Goal: Information Seeking & Learning: Learn about a topic

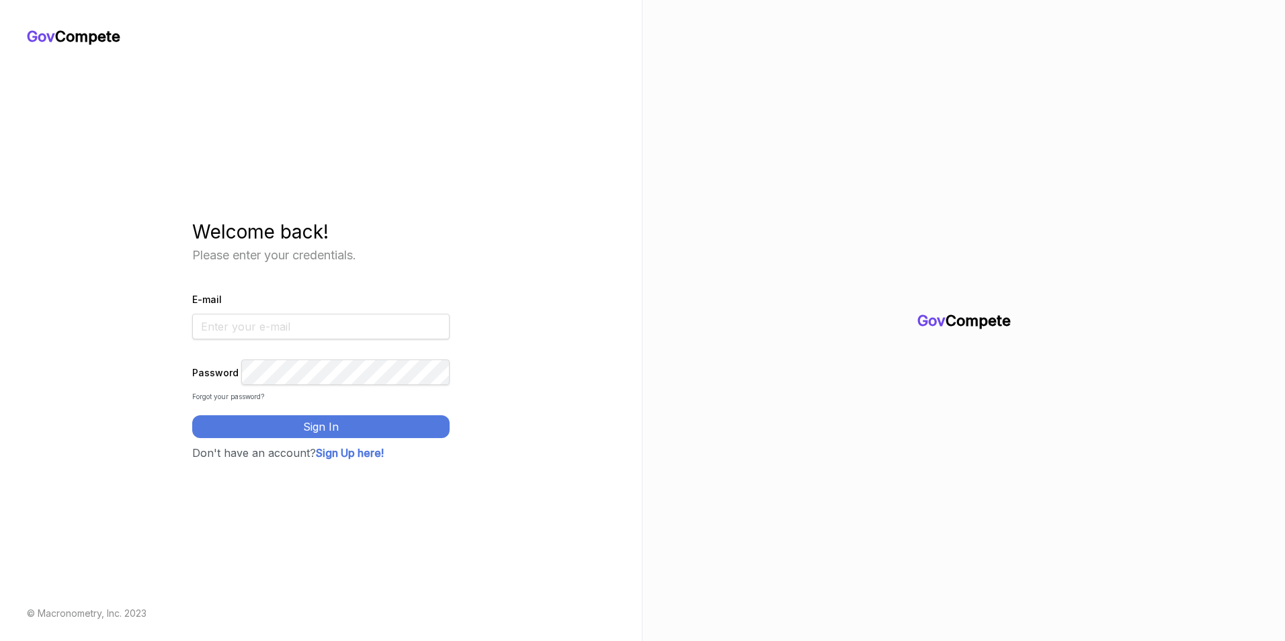
click at [330, 314] on input "E-mail" at bounding box center [320, 327] width 257 height 26
type input "a.jones@janus-ag.com"
click at [192, 415] on button "Sign In" at bounding box center [320, 426] width 257 height 23
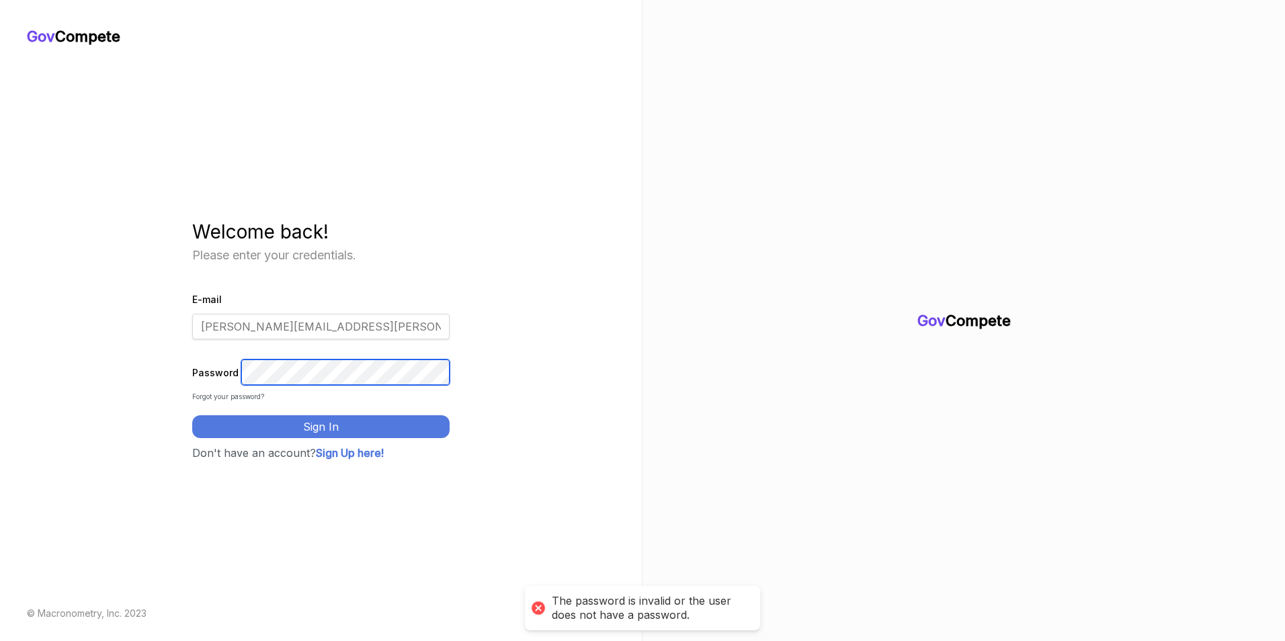
click at [181, 392] on div "Gov Compete Welcome back! Please enter your credentials. E-mail a.jones@janus-a…" at bounding box center [321, 339] width 588 height 587
click at [192, 415] on button "Sign In" at bounding box center [320, 426] width 257 height 23
click at [269, 402] on div "Forgot your password?" at bounding box center [320, 397] width 257 height 10
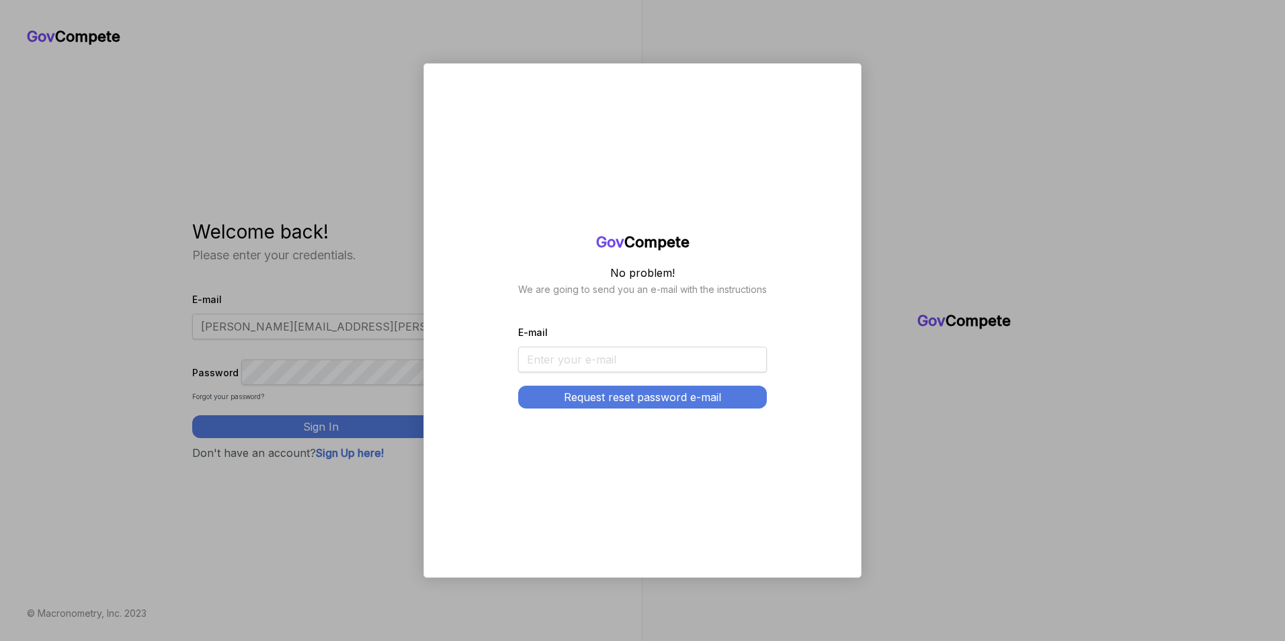
click at [536, 367] on input "E-mail" at bounding box center [642, 360] width 249 height 26
type input "[PERSON_NAME][EMAIL_ADDRESS][PERSON_NAME][DOMAIN_NAME]"
click at [582, 402] on button "Request reset password e-mail" at bounding box center [642, 397] width 249 height 23
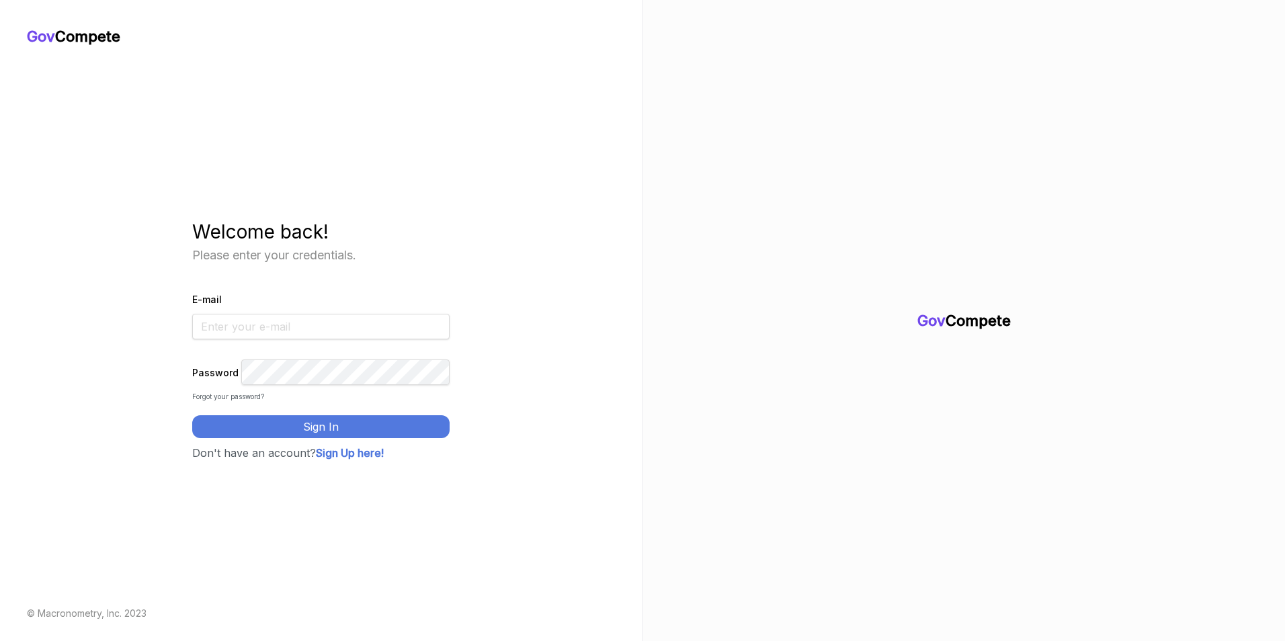
click at [324, 330] on input "E-mail" at bounding box center [320, 327] width 257 height 26
type input "[PERSON_NAME][EMAIL_ADDRESS][PERSON_NAME][DOMAIN_NAME]"
click at [329, 429] on button "Sign In" at bounding box center [320, 426] width 257 height 23
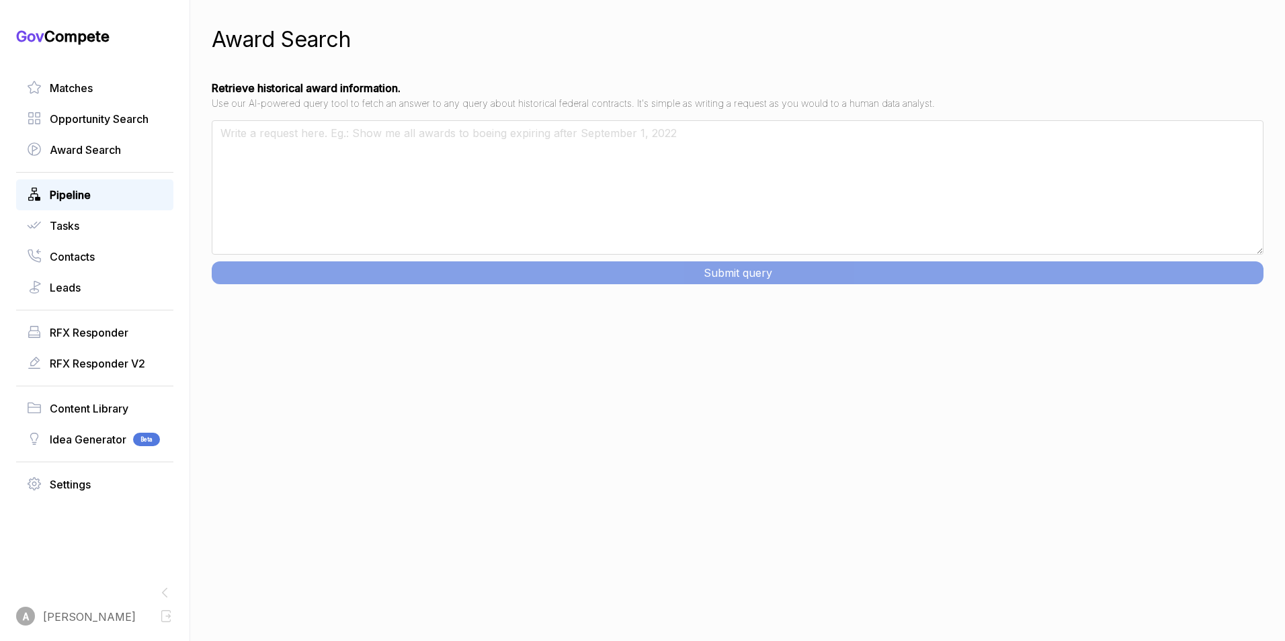
click at [82, 190] on span "Pipeline" at bounding box center [70, 195] width 41 height 16
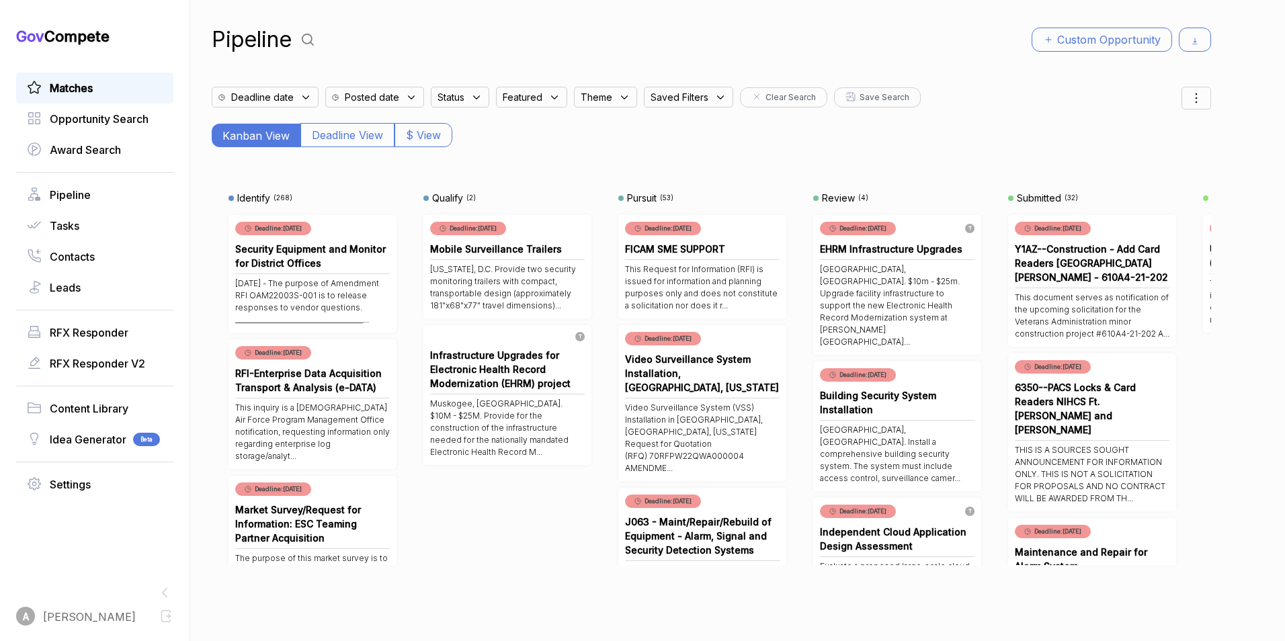
click at [126, 91] on link "Matches" at bounding box center [95, 88] width 136 height 16
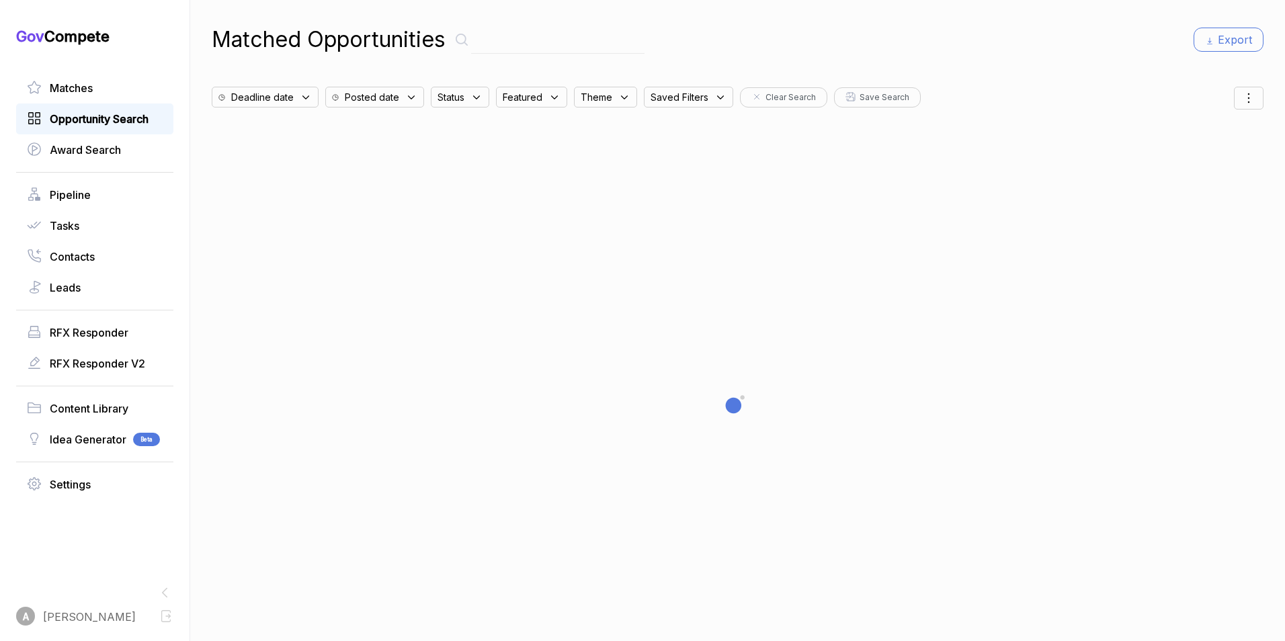
click at [118, 121] on span "Opportunity Search" at bounding box center [99, 119] width 99 height 16
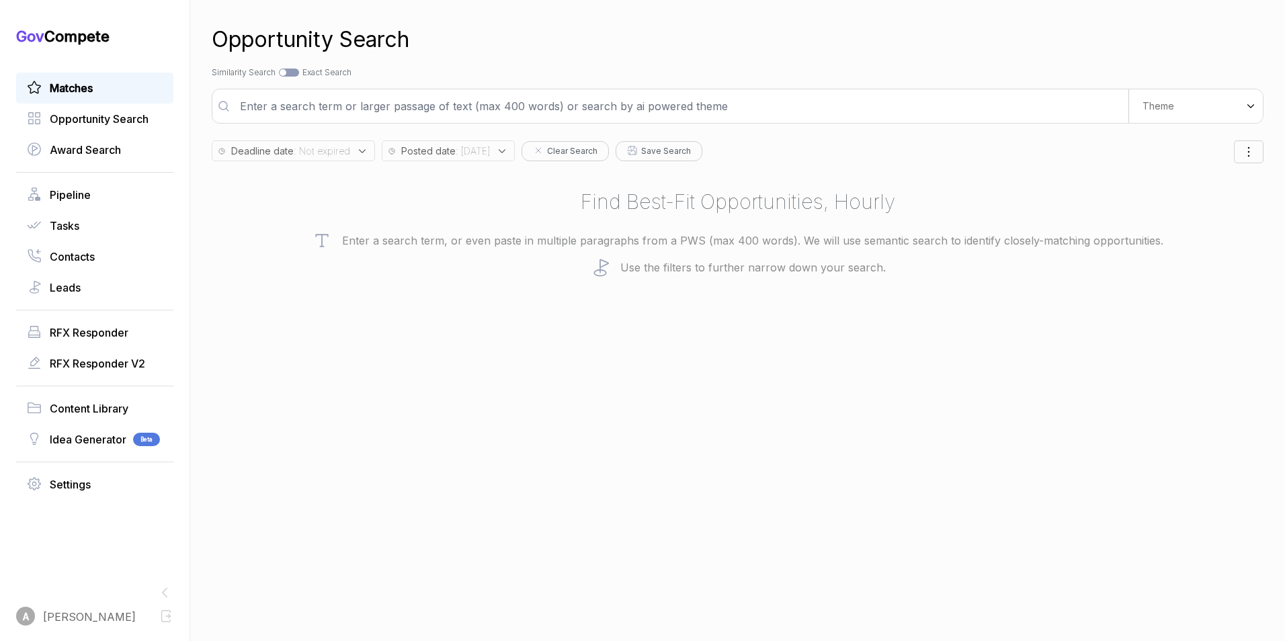
click at [83, 91] on span "Matches" at bounding box center [71, 88] width 43 height 16
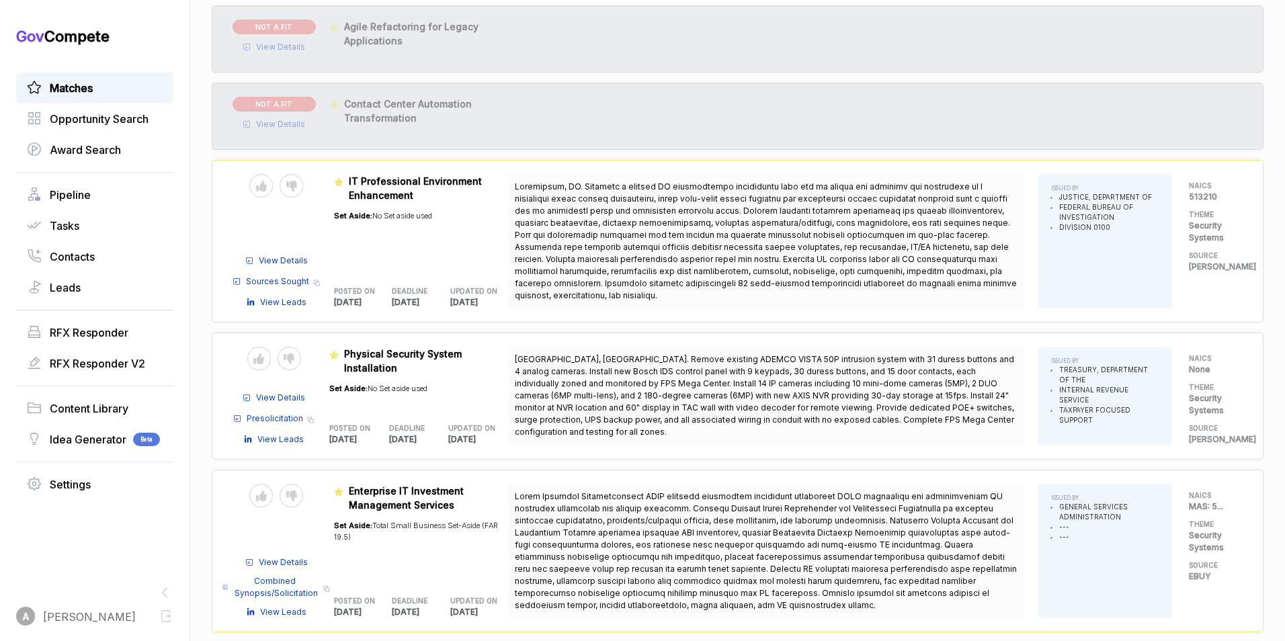
scroll to position [659, 0]
click at [297, 191] on div at bounding box center [291, 185] width 24 height 24
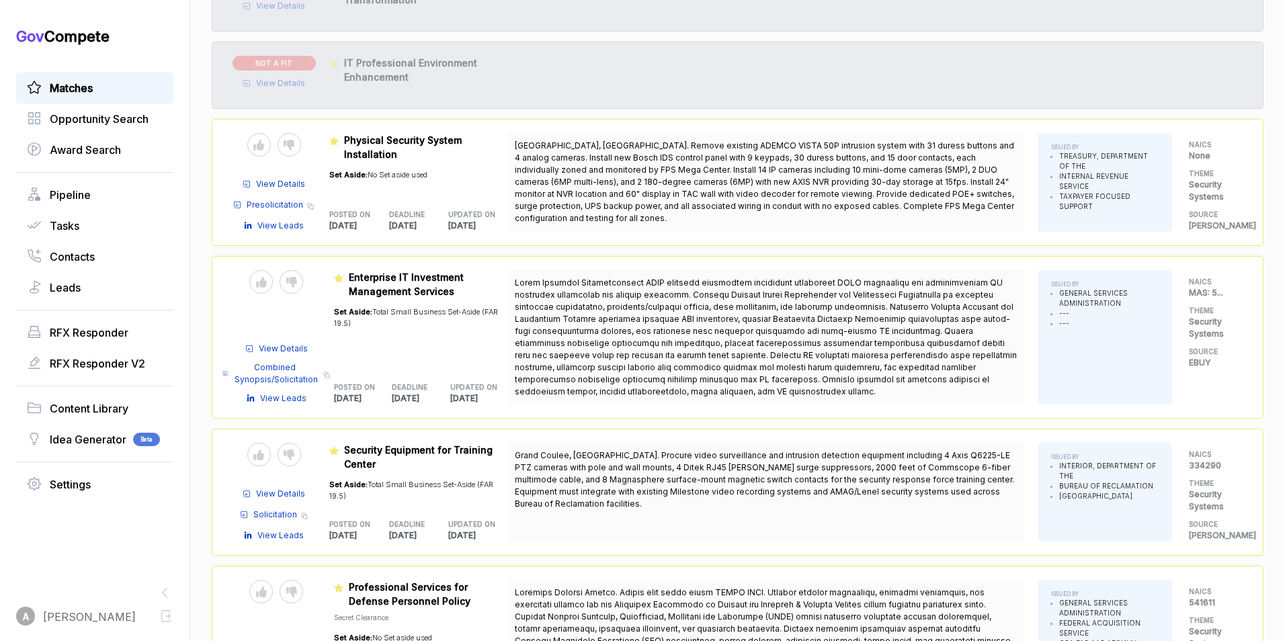
scroll to position [780, 0]
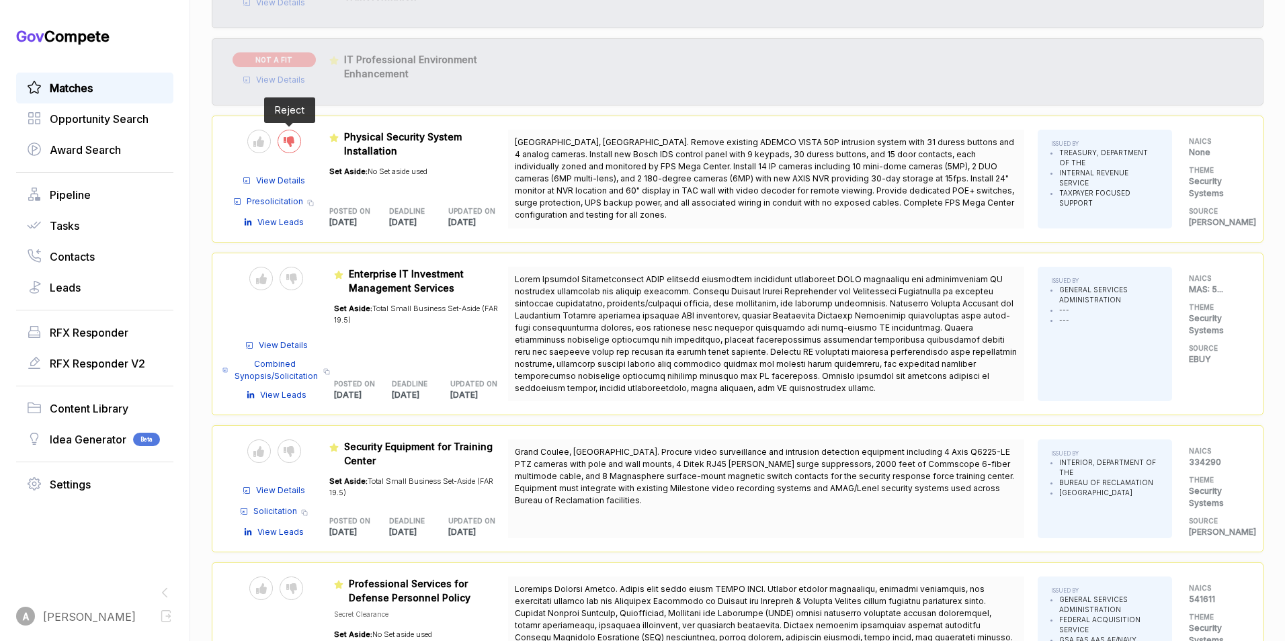
click at [295, 144] on div at bounding box center [289, 142] width 24 height 24
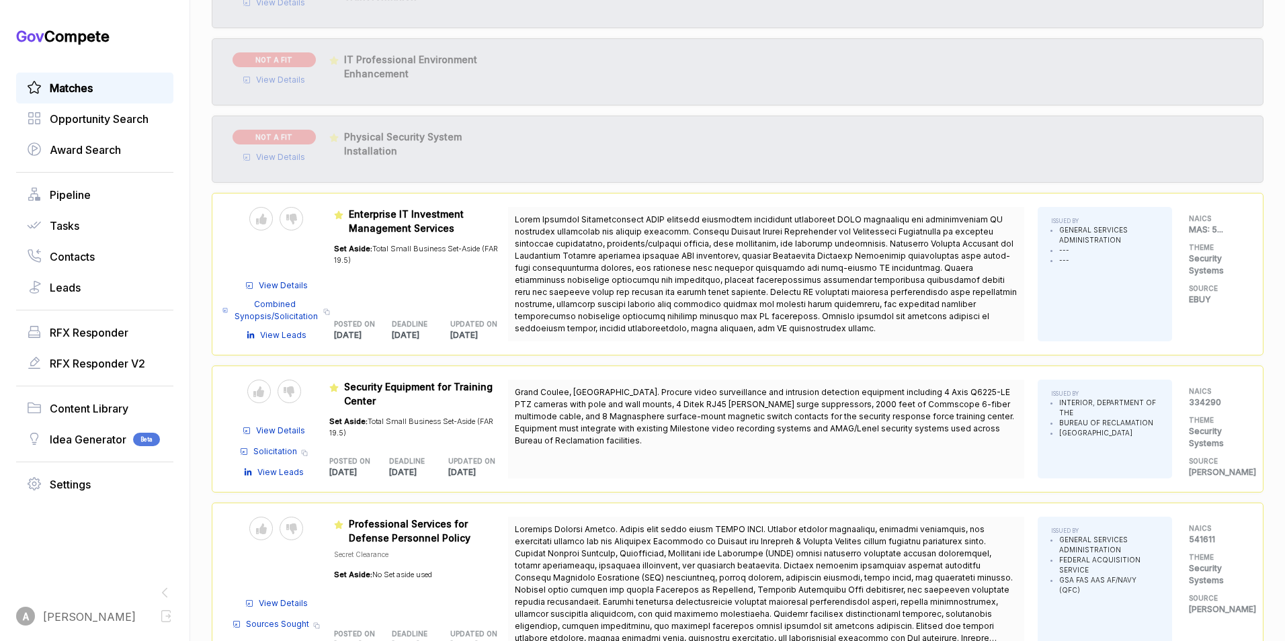
scroll to position [795, 0]
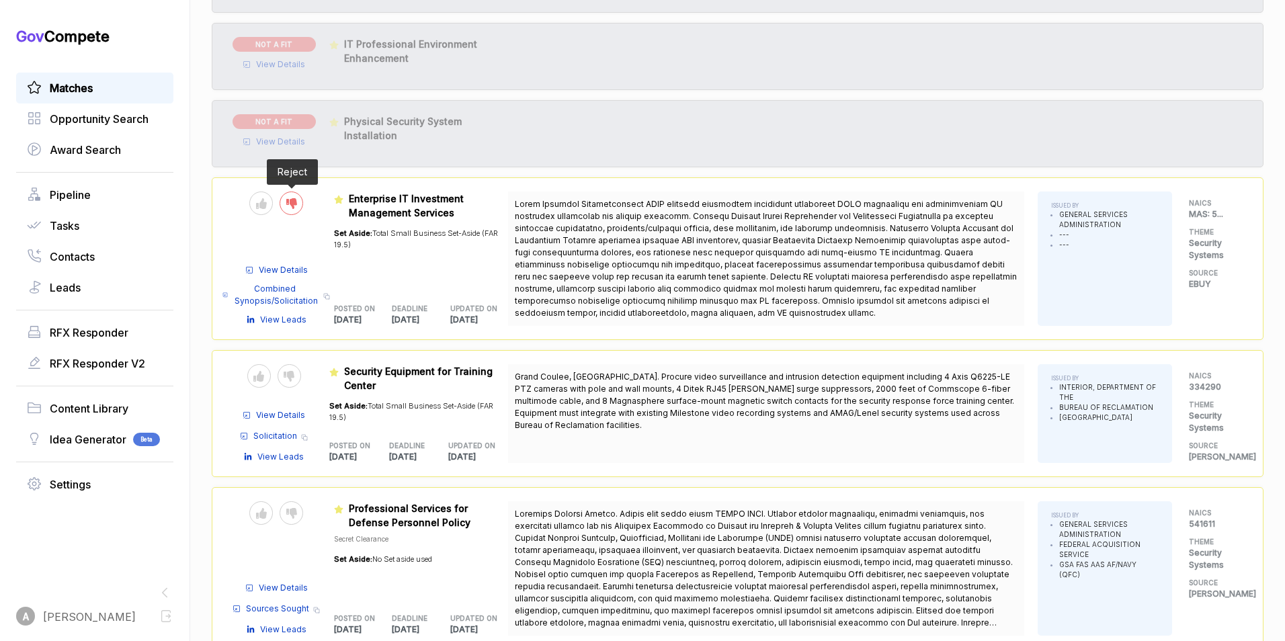
click at [295, 200] on icon at bounding box center [291, 203] width 11 height 11
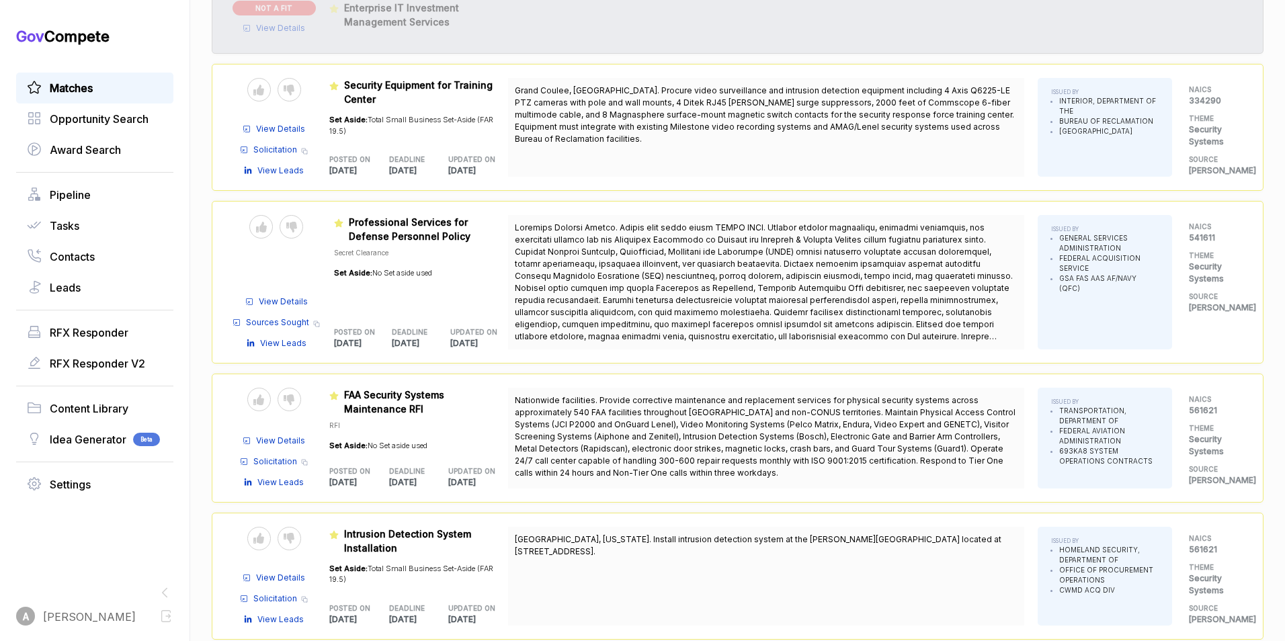
scroll to position [987, 0]
click at [294, 87] on icon at bounding box center [289, 89] width 11 height 11
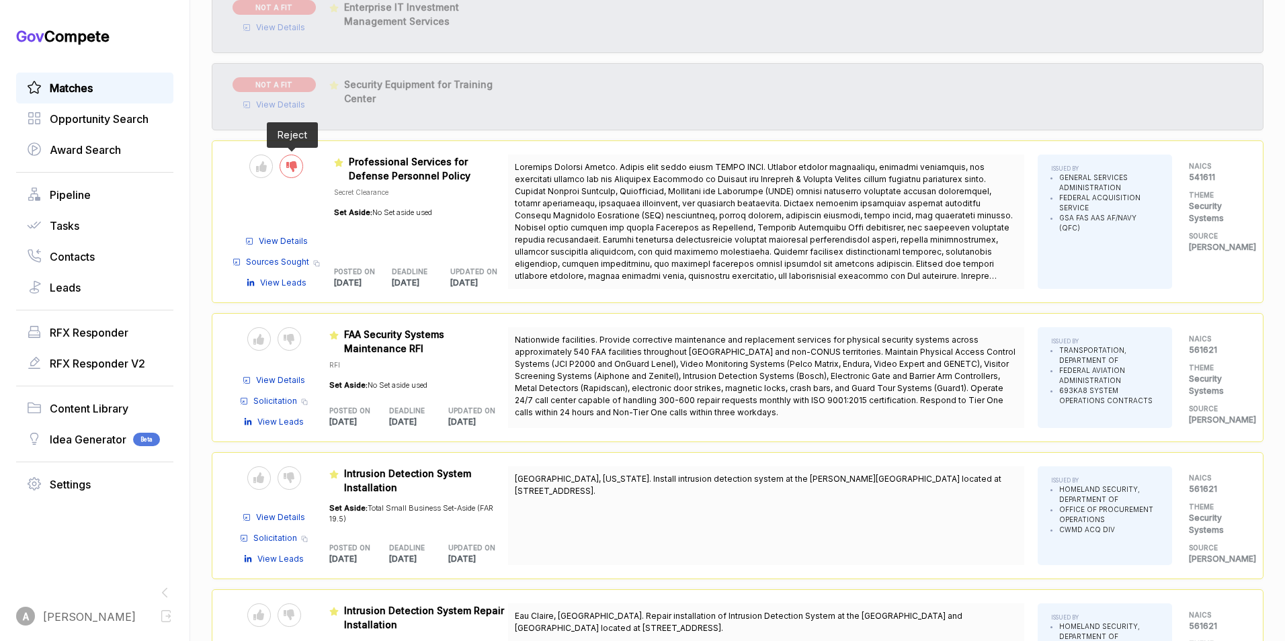
click at [289, 167] on icon at bounding box center [291, 166] width 11 height 11
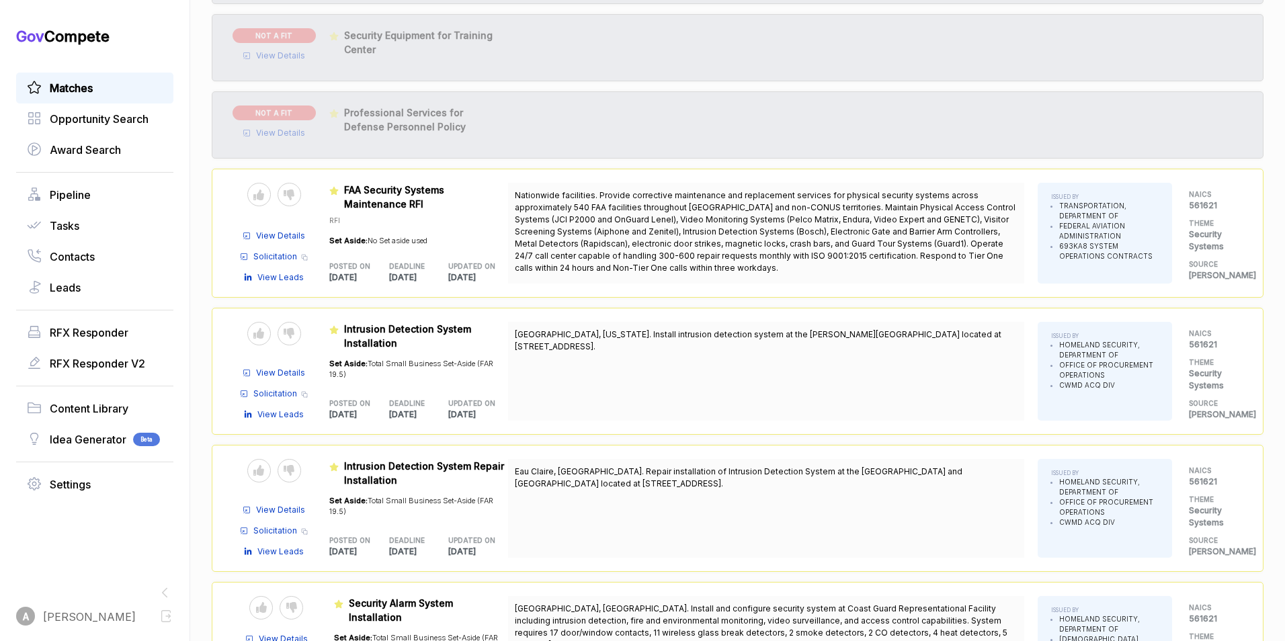
scroll to position [1036, 0]
click at [292, 193] on icon at bounding box center [289, 194] width 11 height 11
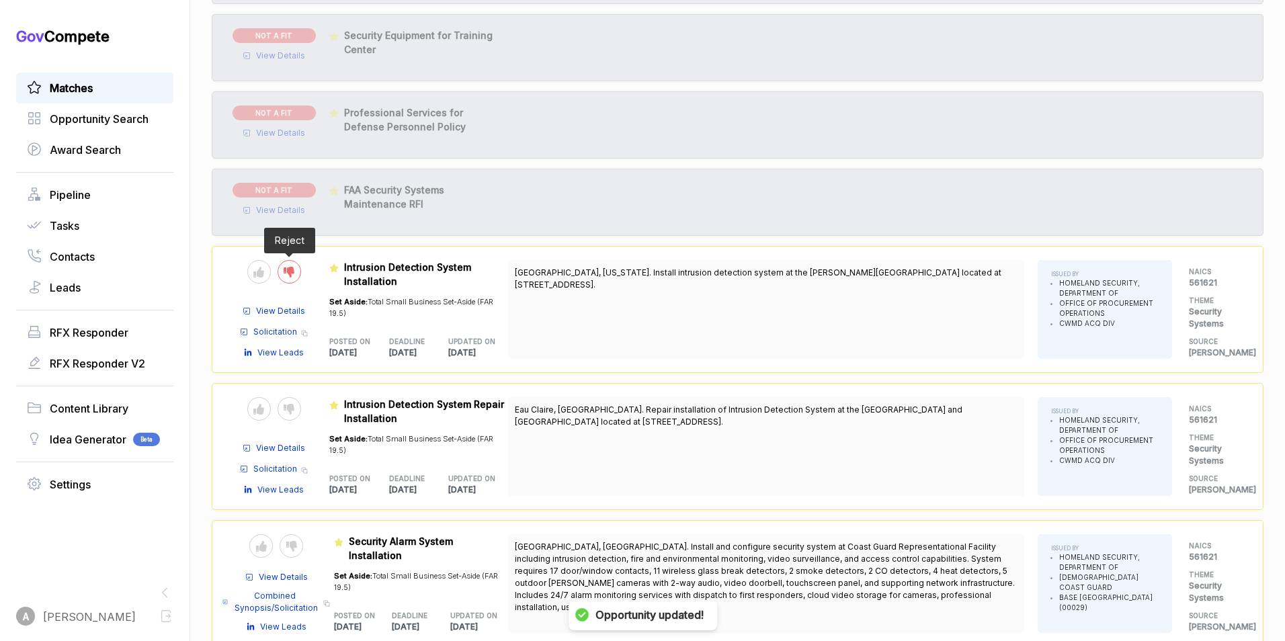
click at [294, 271] on icon at bounding box center [289, 272] width 11 height 11
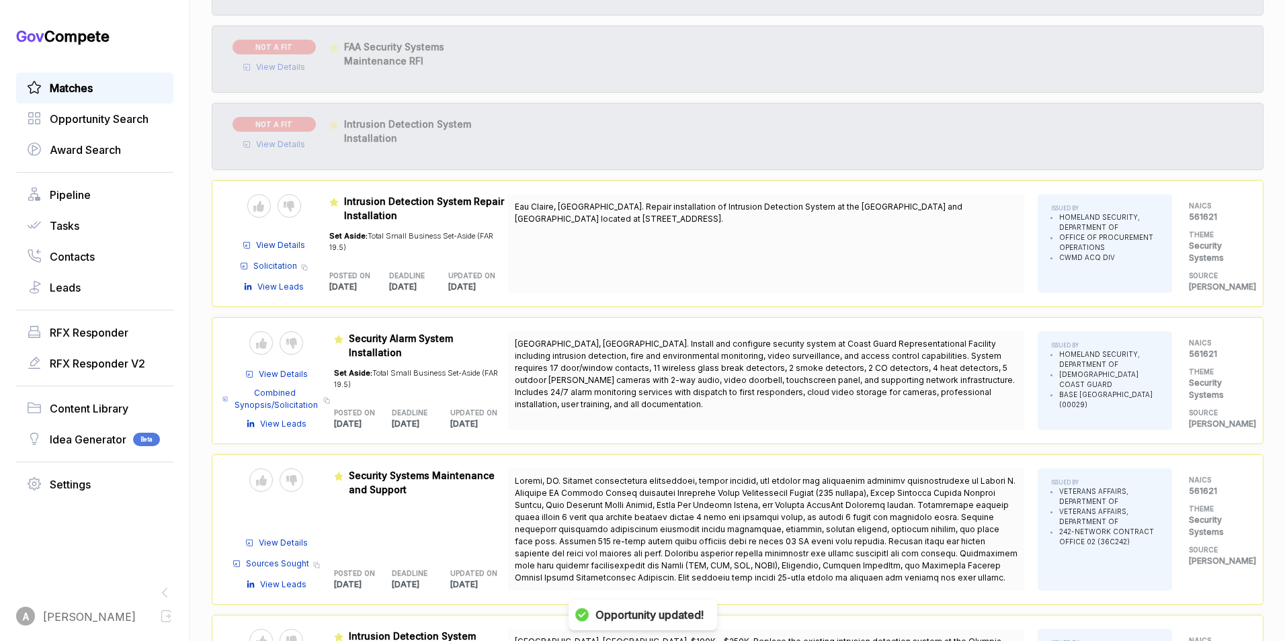
scroll to position [1181, 0]
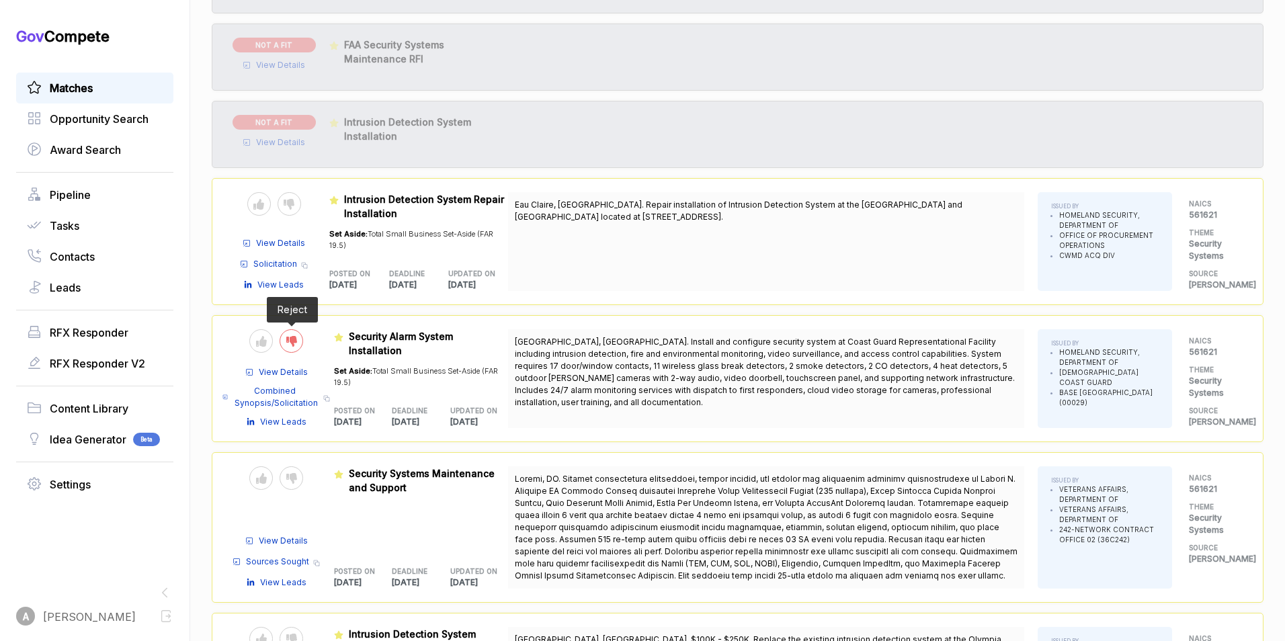
click at [296, 337] on icon at bounding box center [291, 341] width 11 height 11
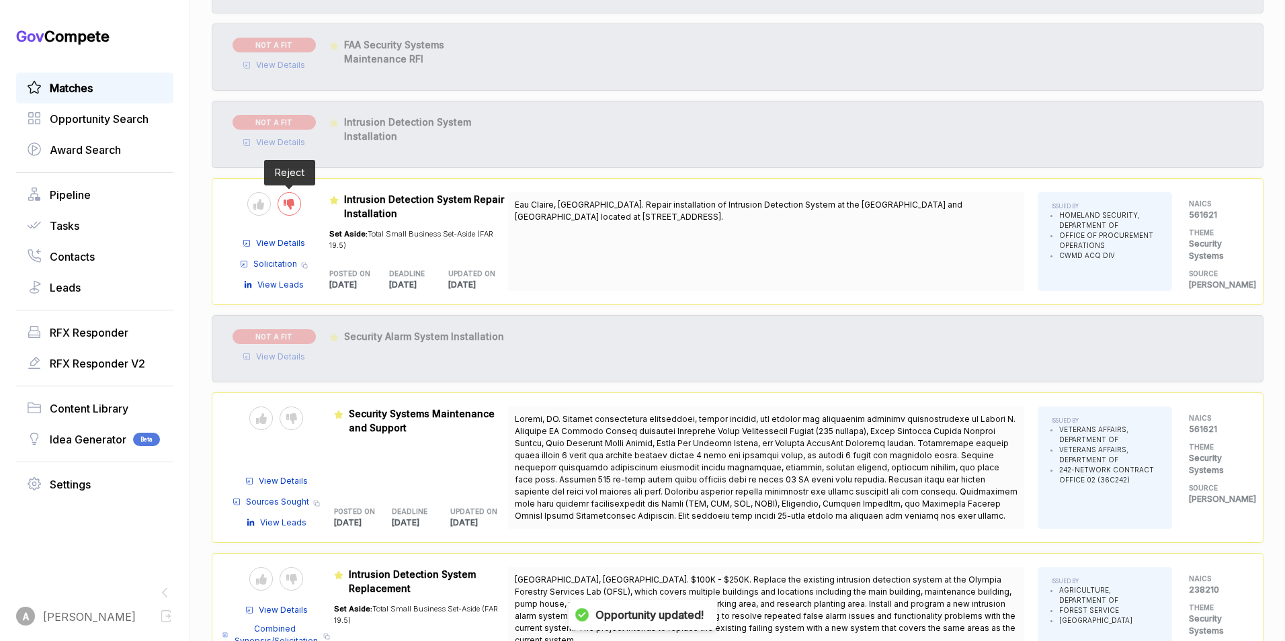
click at [292, 205] on icon at bounding box center [289, 204] width 11 height 11
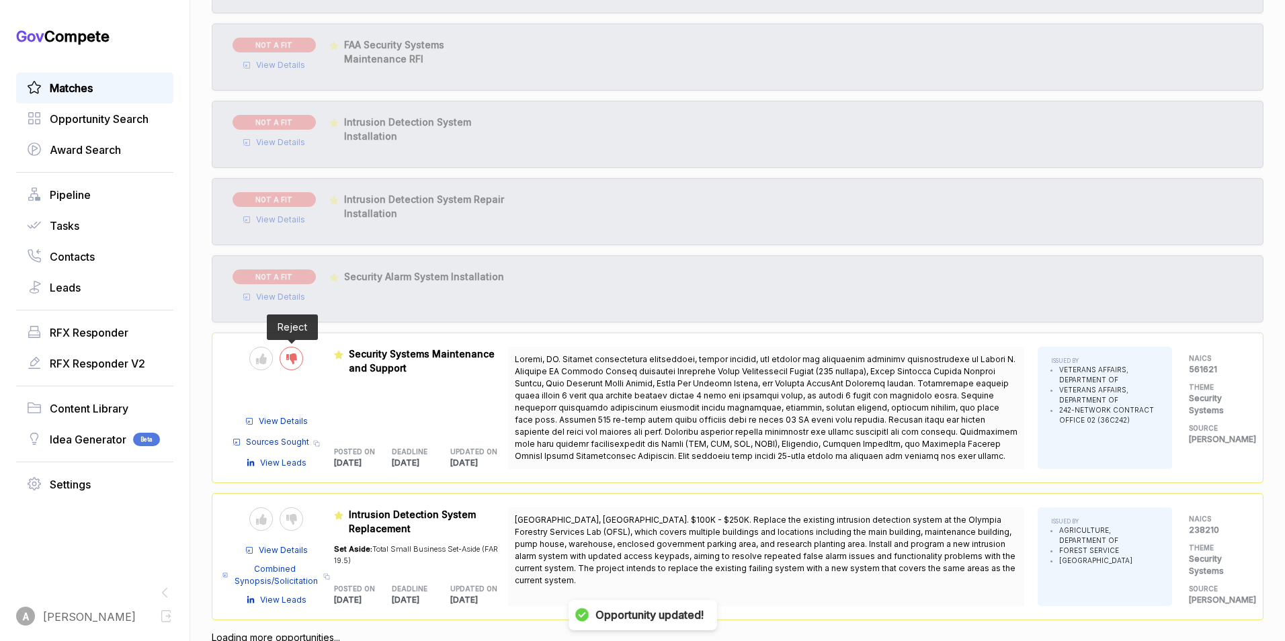
click at [281, 358] on div at bounding box center [291, 359] width 24 height 24
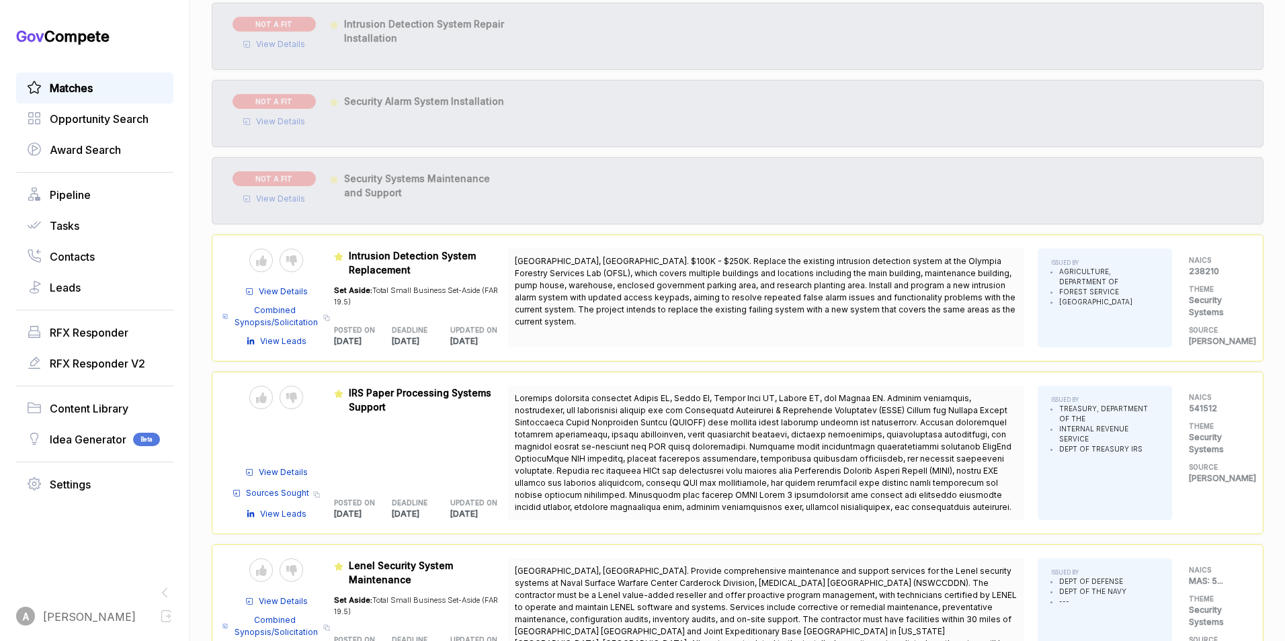
scroll to position [1374, 0]
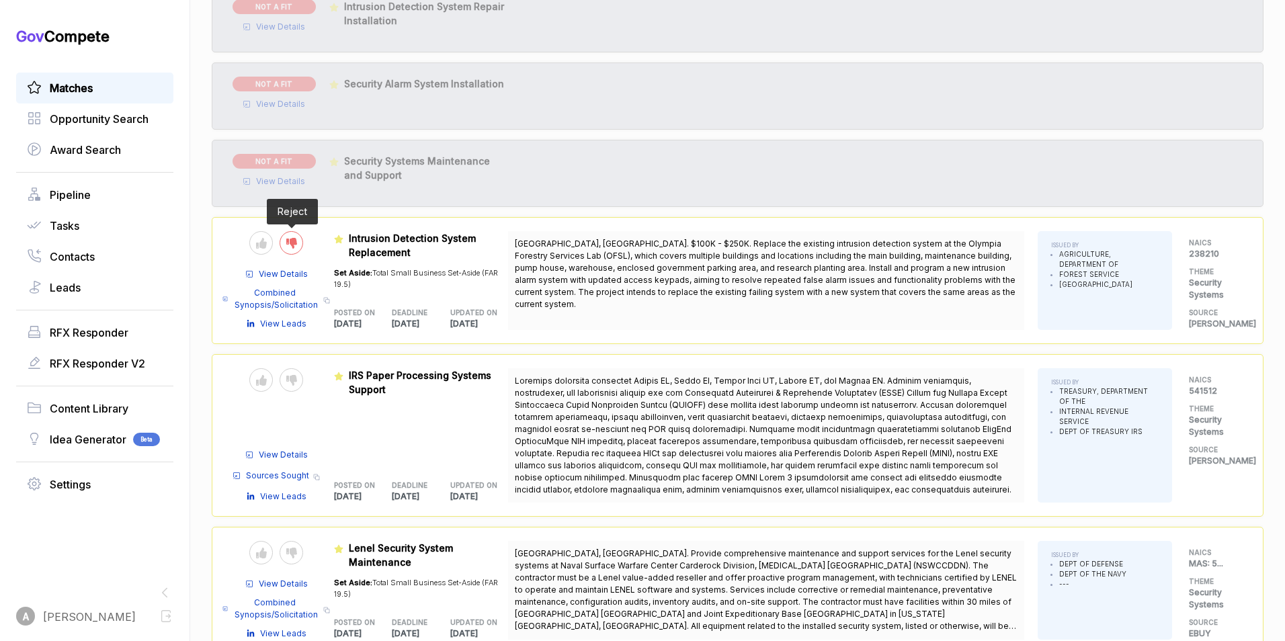
click at [291, 246] on icon at bounding box center [291, 243] width 11 height 11
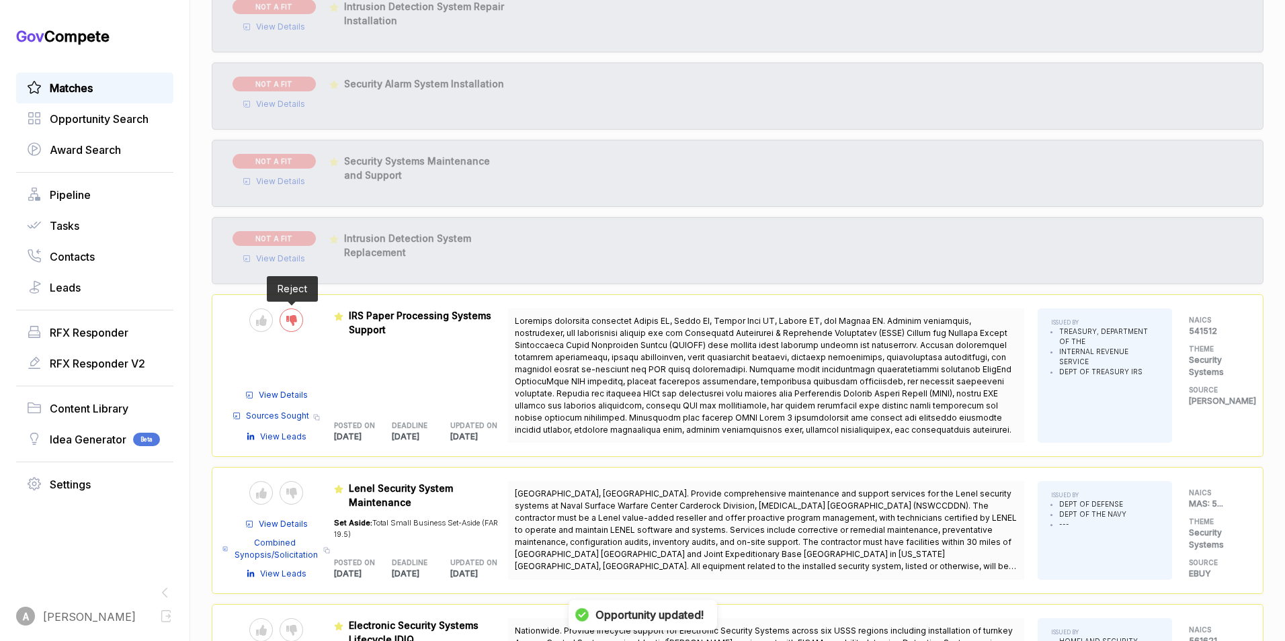
click at [288, 315] on icon at bounding box center [291, 320] width 11 height 11
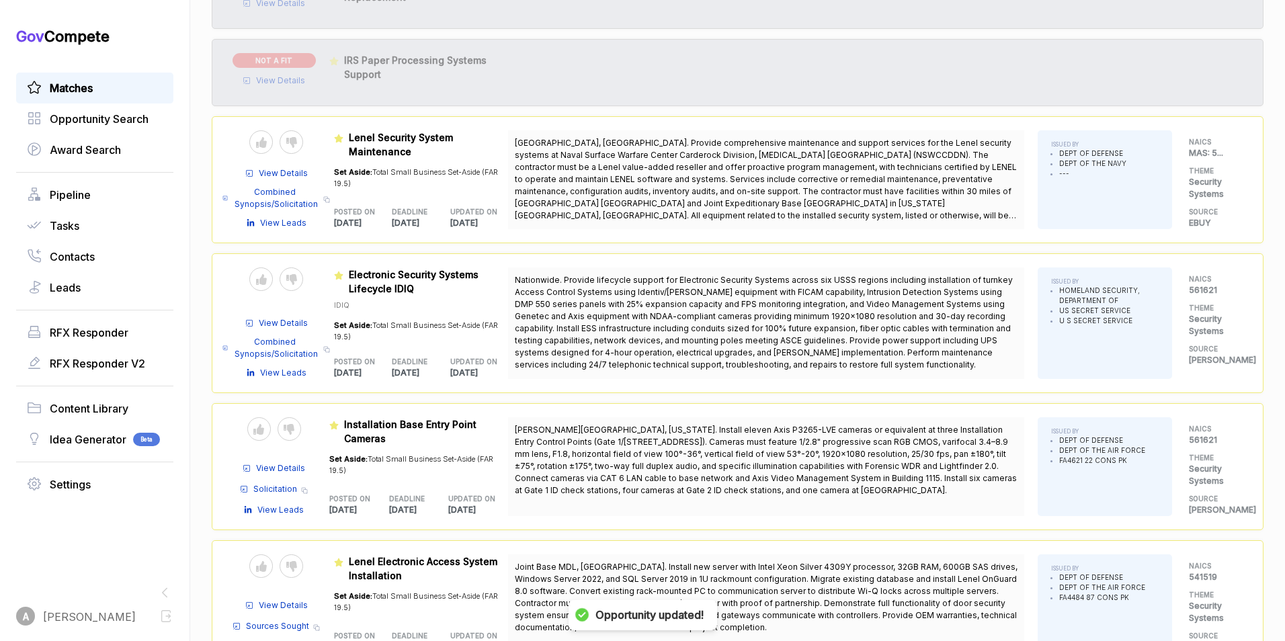
scroll to position [1630, 0]
click at [290, 136] on icon at bounding box center [291, 141] width 11 height 11
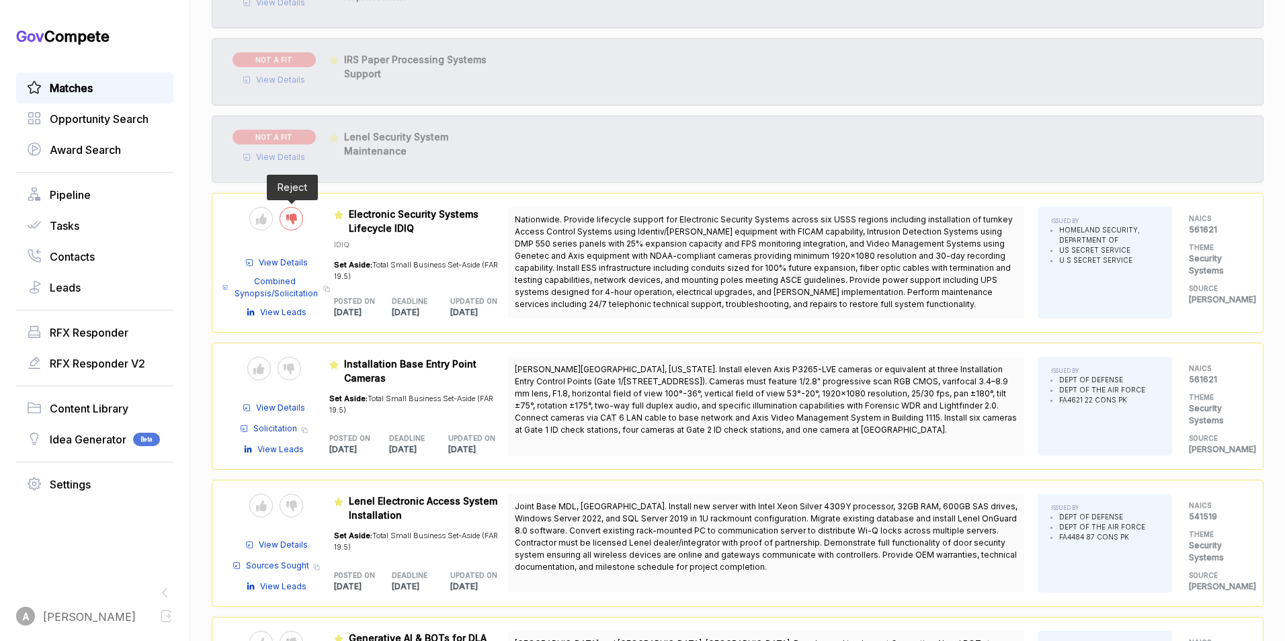
click at [295, 215] on icon at bounding box center [291, 219] width 11 height 11
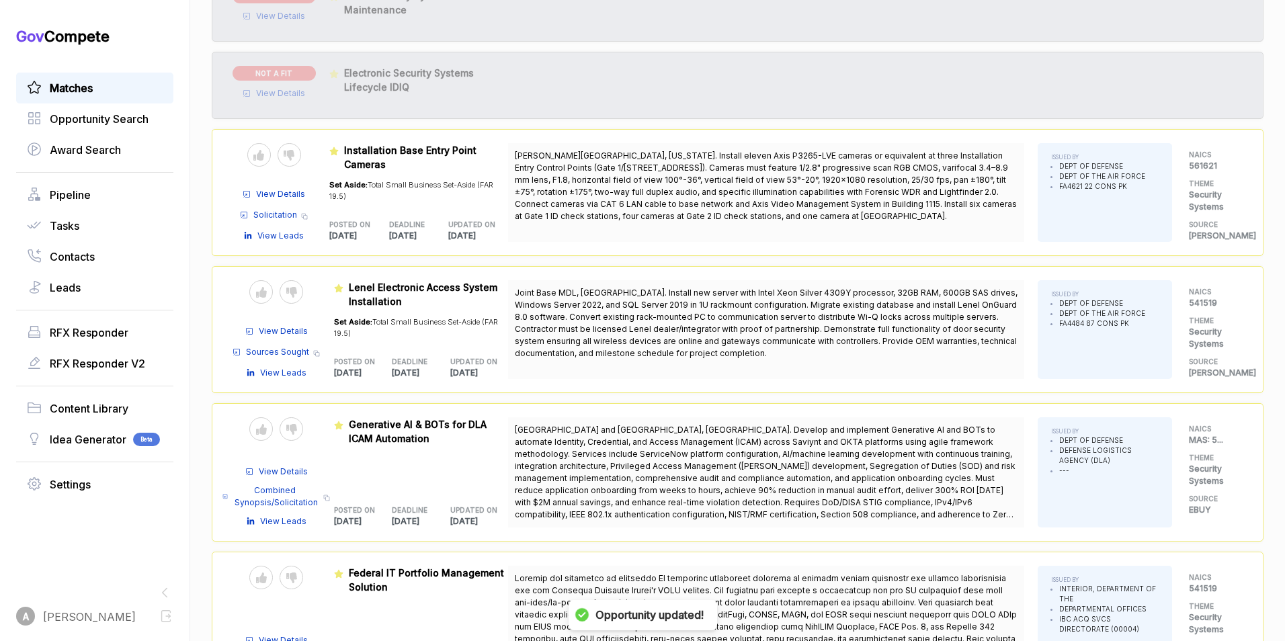
scroll to position [1772, 0]
click at [290, 154] on icon at bounding box center [289, 154] width 11 height 11
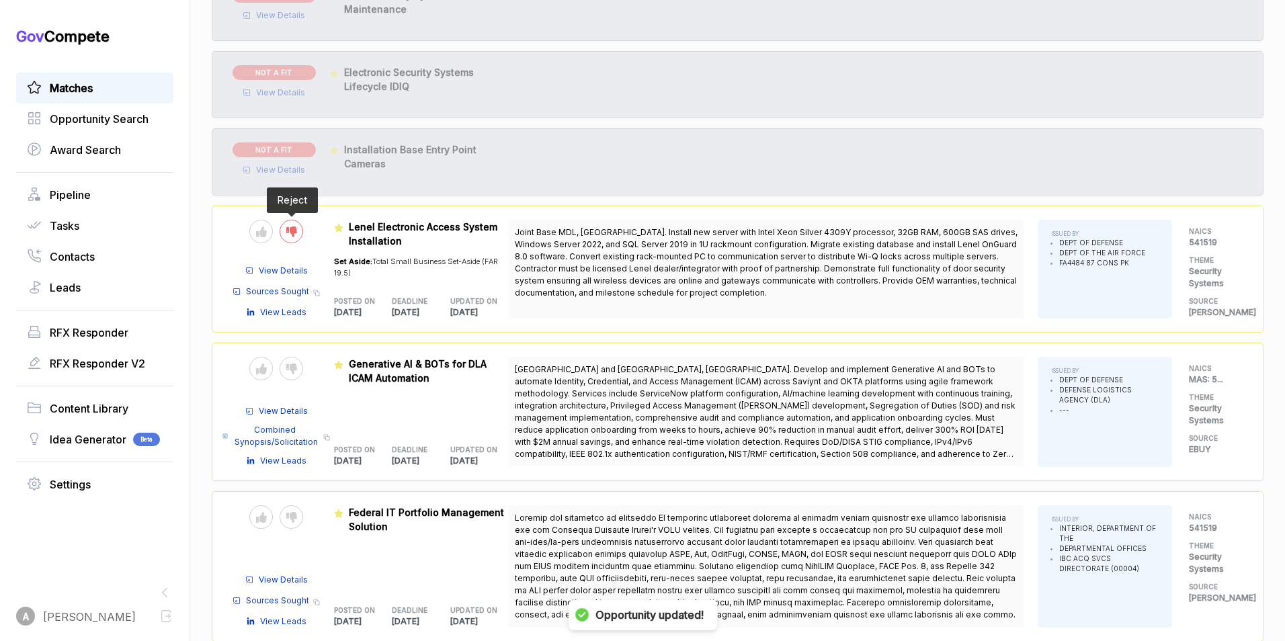
click at [292, 236] on icon at bounding box center [291, 231] width 11 height 11
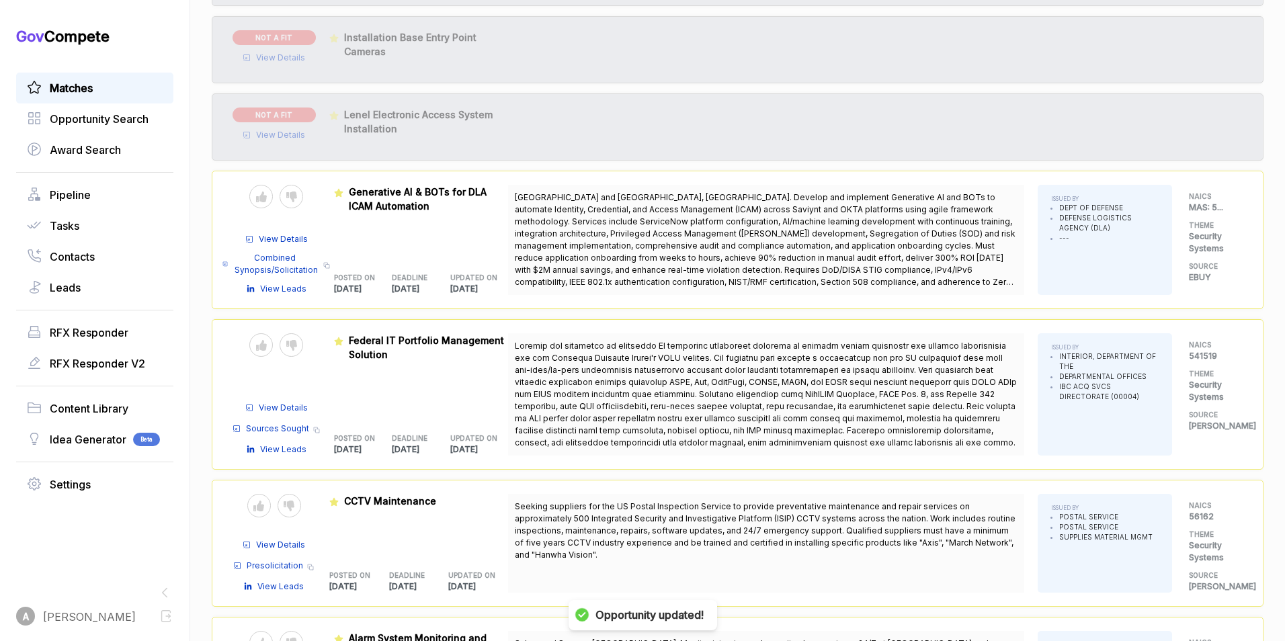
scroll to position [1889, 0]
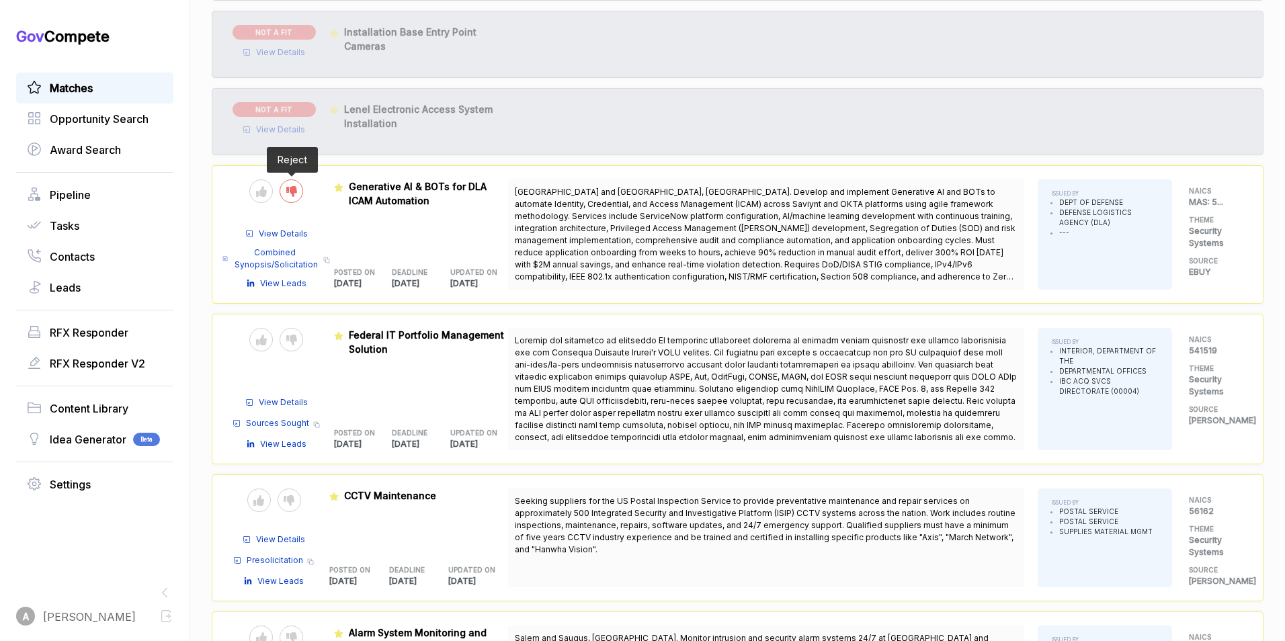
click at [288, 189] on icon at bounding box center [291, 191] width 11 height 11
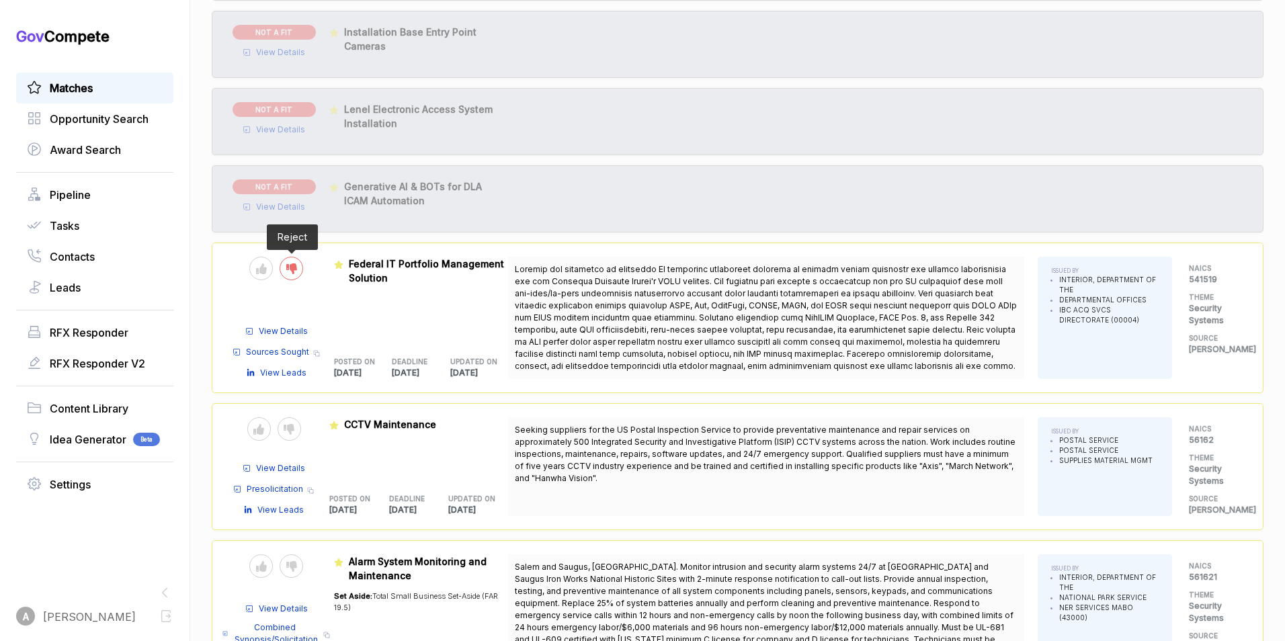
click at [288, 267] on icon at bounding box center [291, 268] width 11 height 11
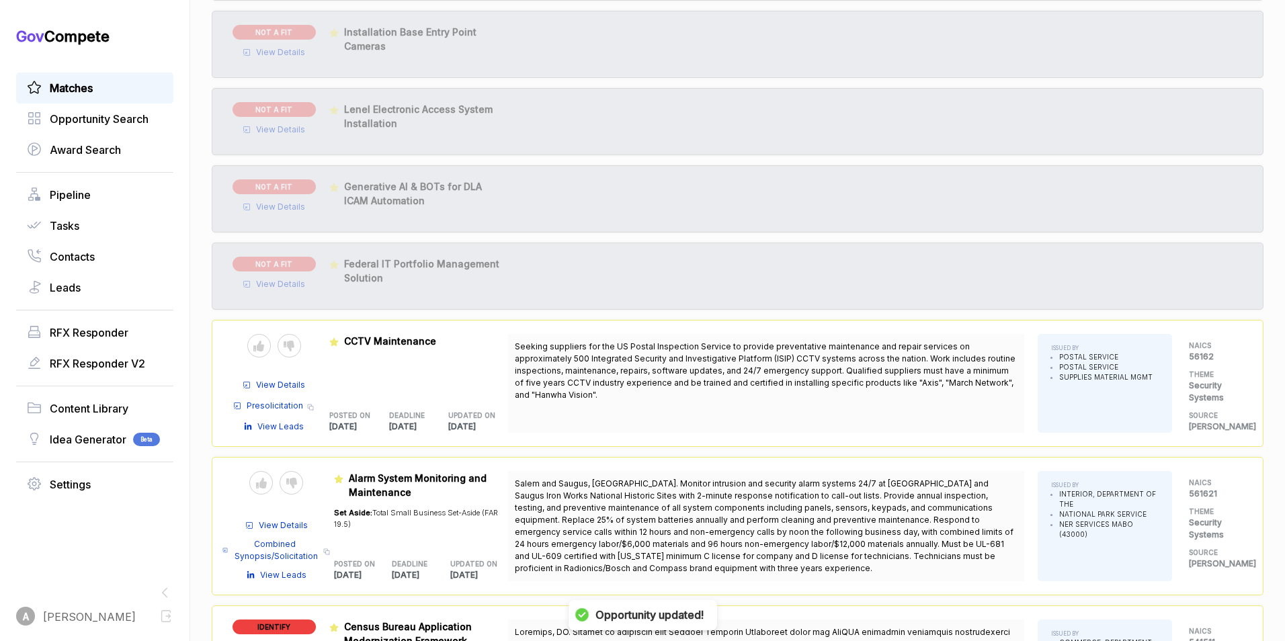
scroll to position [2028, 0]
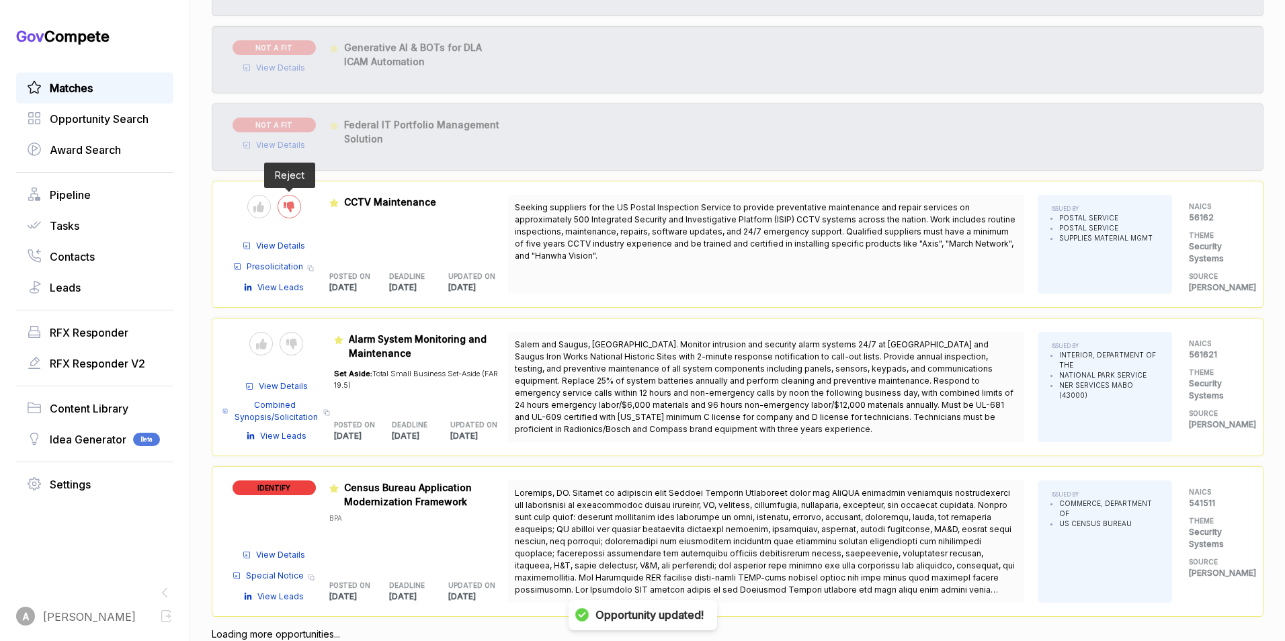
click at [289, 203] on icon at bounding box center [289, 207] width 11 height 11
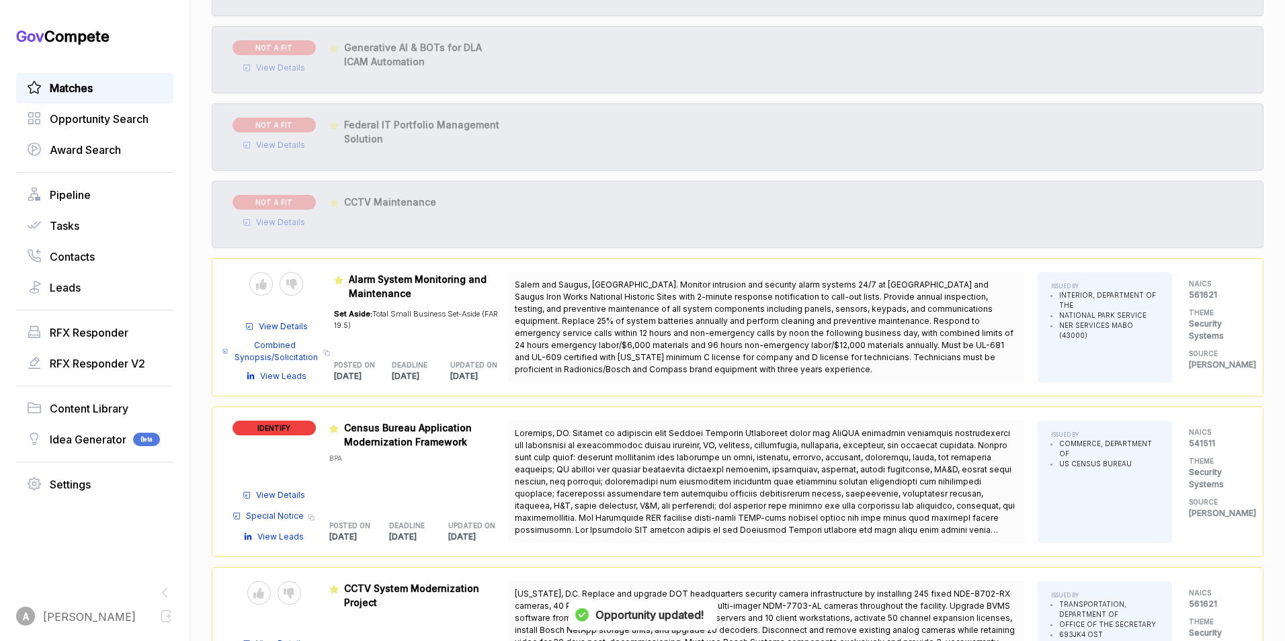
click at [296, 344] on span "Combined Synopsis/Solicitation" at bounding box center [276, 351] width 86 height 24
click at [296, 286] on icon at bounding box center [291, 284] width 11 height 11
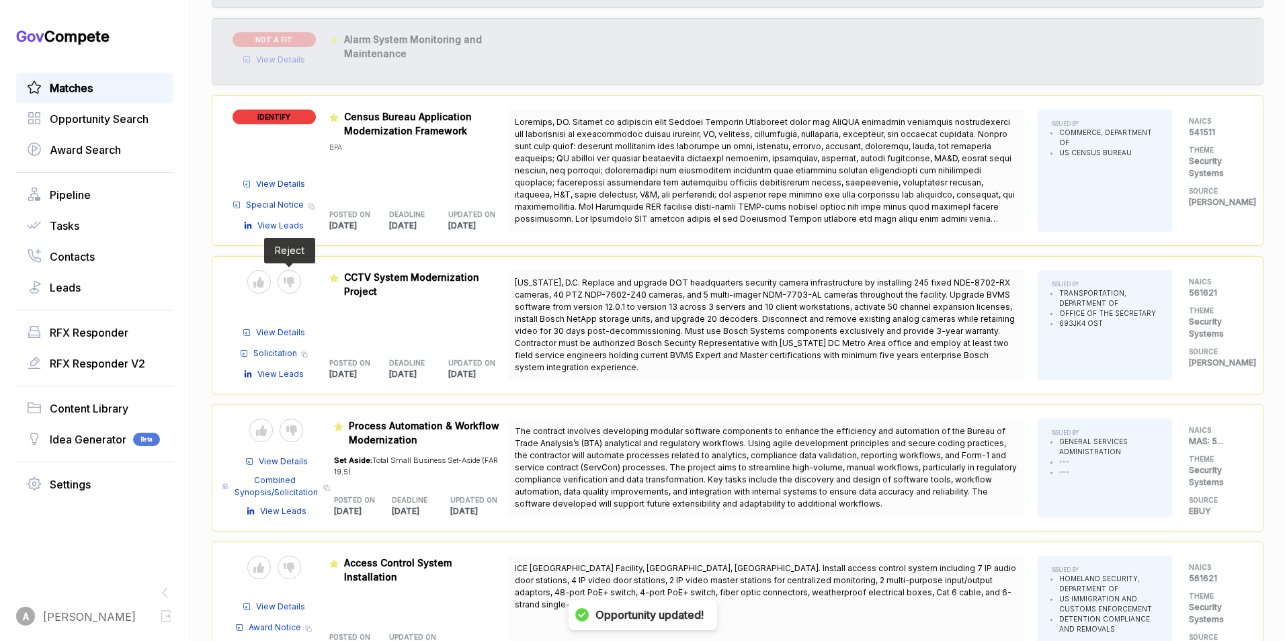
scroll to position [2269, 0]
click at [288, 286] on icon at bounding box center [289, 281] width 11 height 11
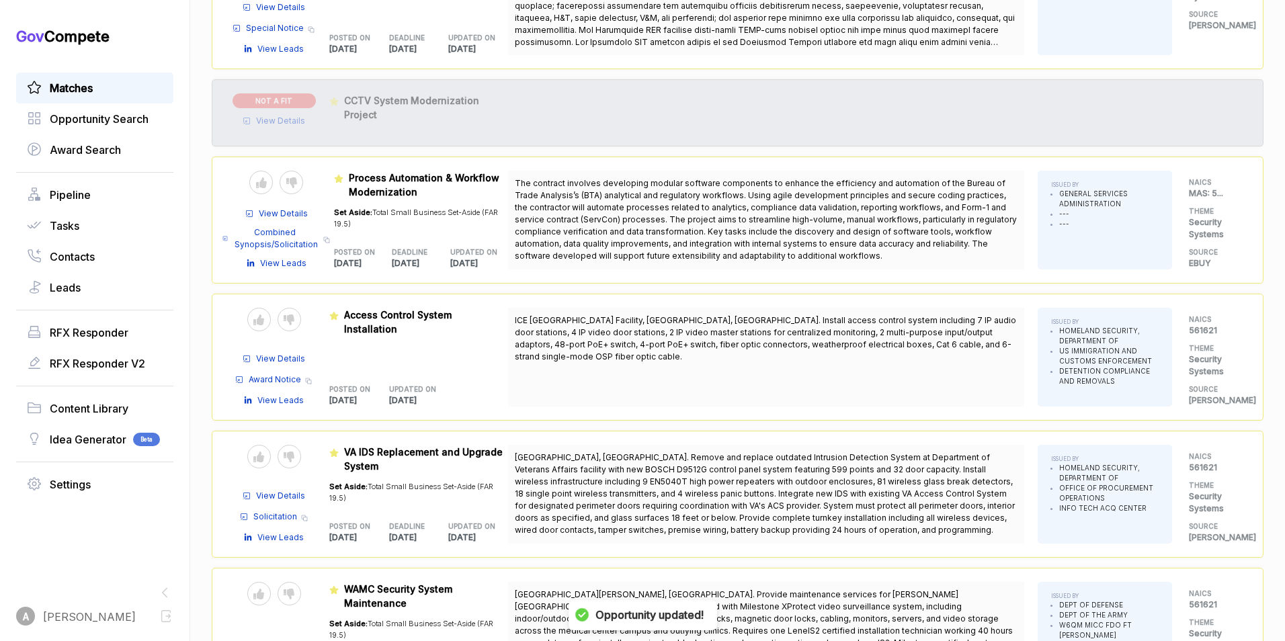
scroll to position [2445, 0]
click at [292, 316] on icon at bounding box center [289, 319] width 11 height 11
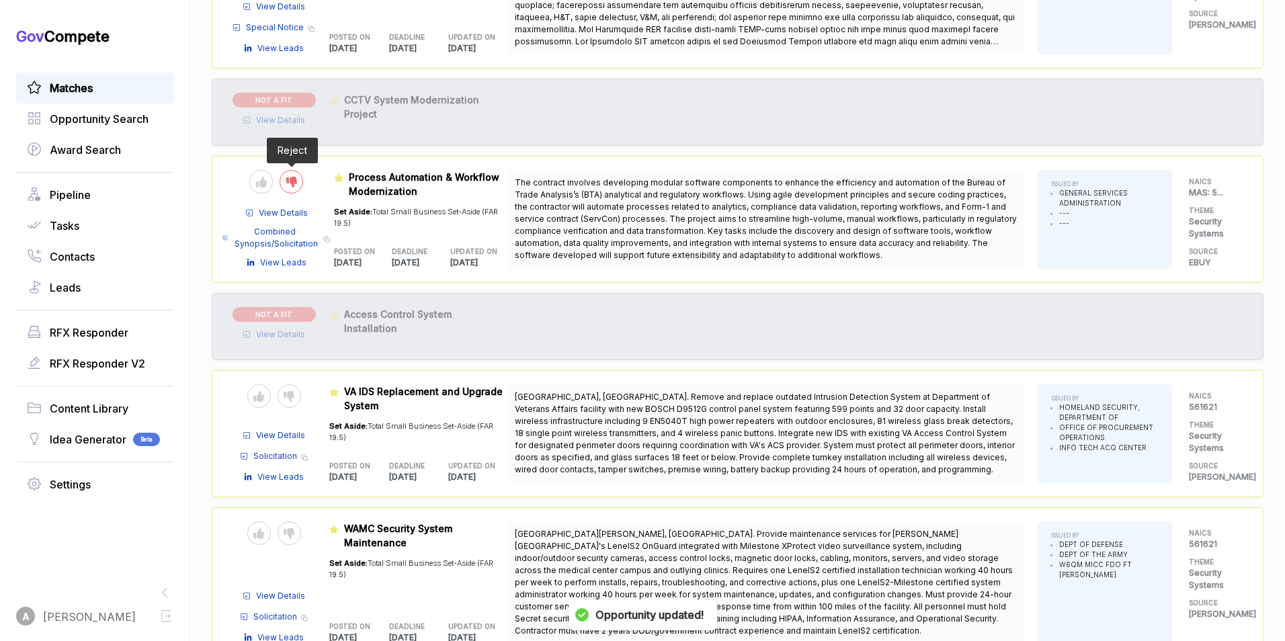
click at [297, 185] on div at bounding box center [291, 182] width 24 height 24
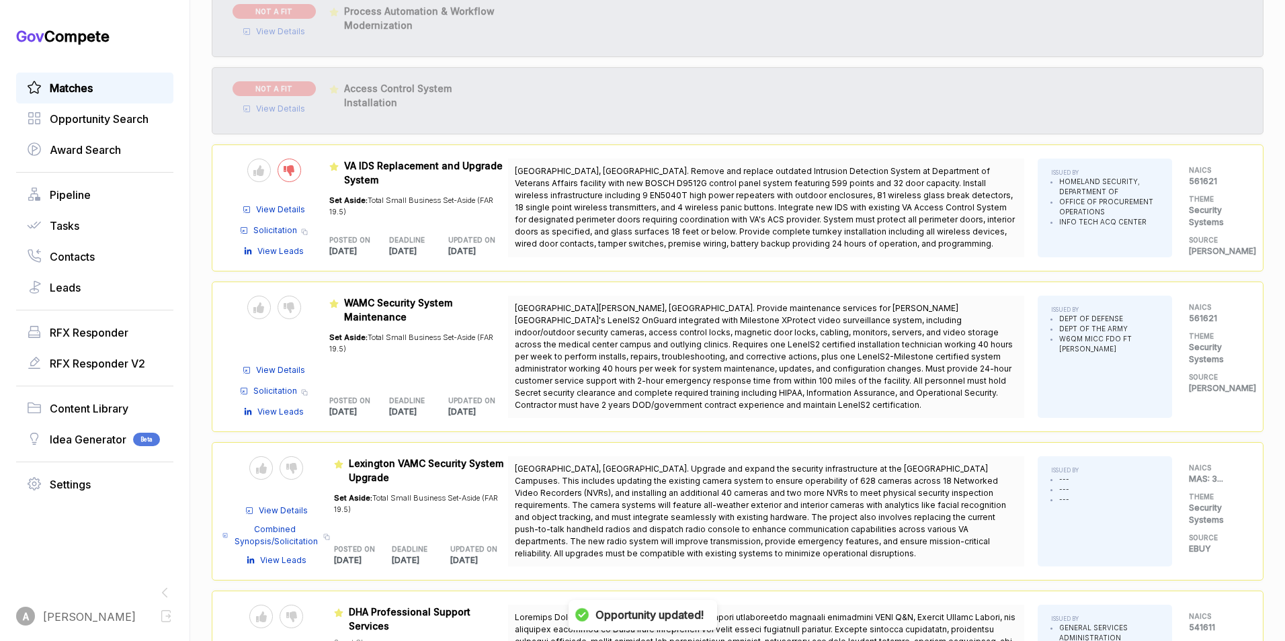
scroll to position [2612, 0]
click at [291, 169] on icon at bounding box center [289, 170] width 11 height 11
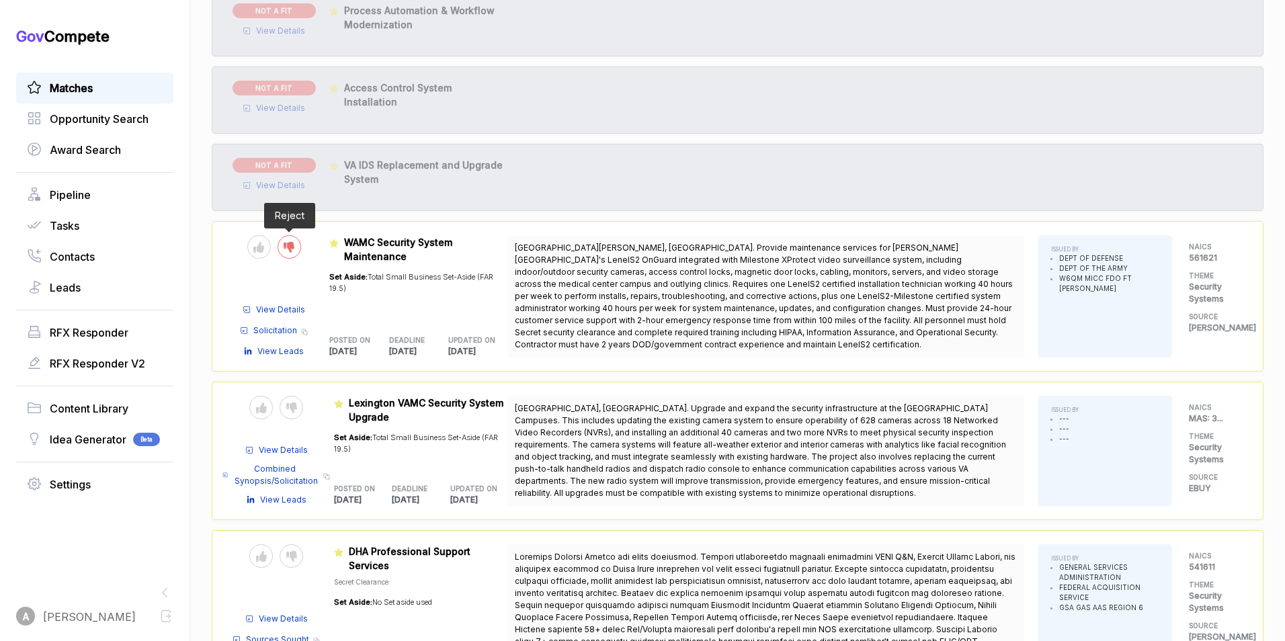
click at [292, 245] on icon at bounding box center [289, 247] width 11 height 11
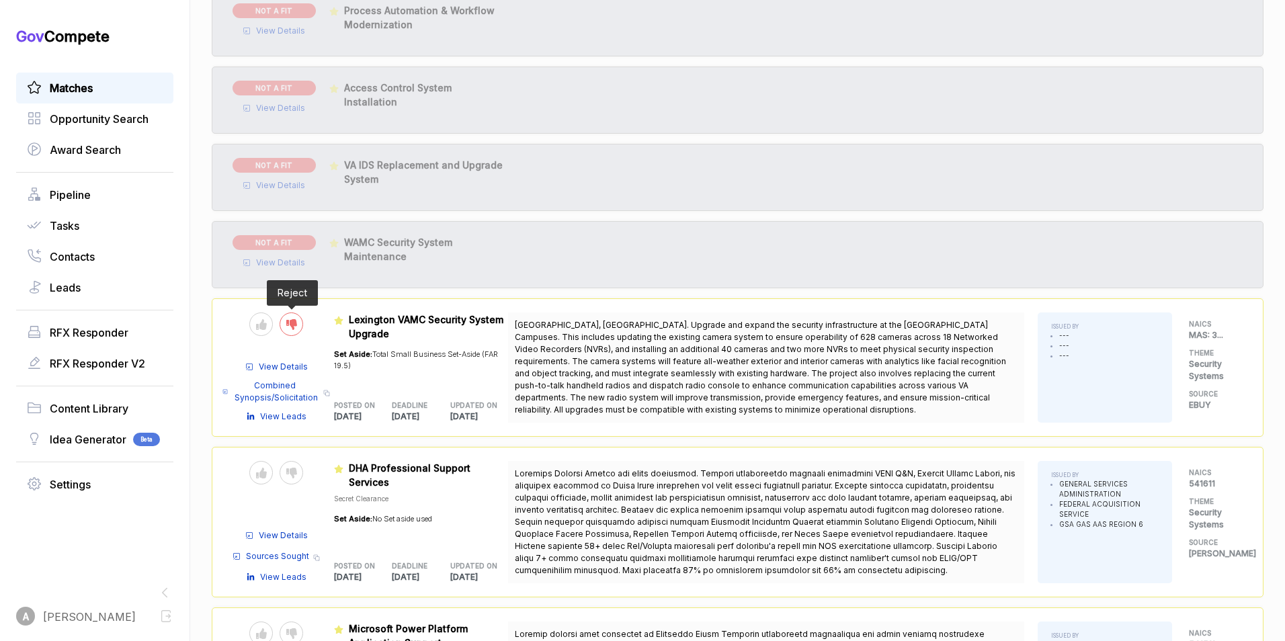
click at [294, 323] on icon at bounding box center [291, 324] width 11 height 11
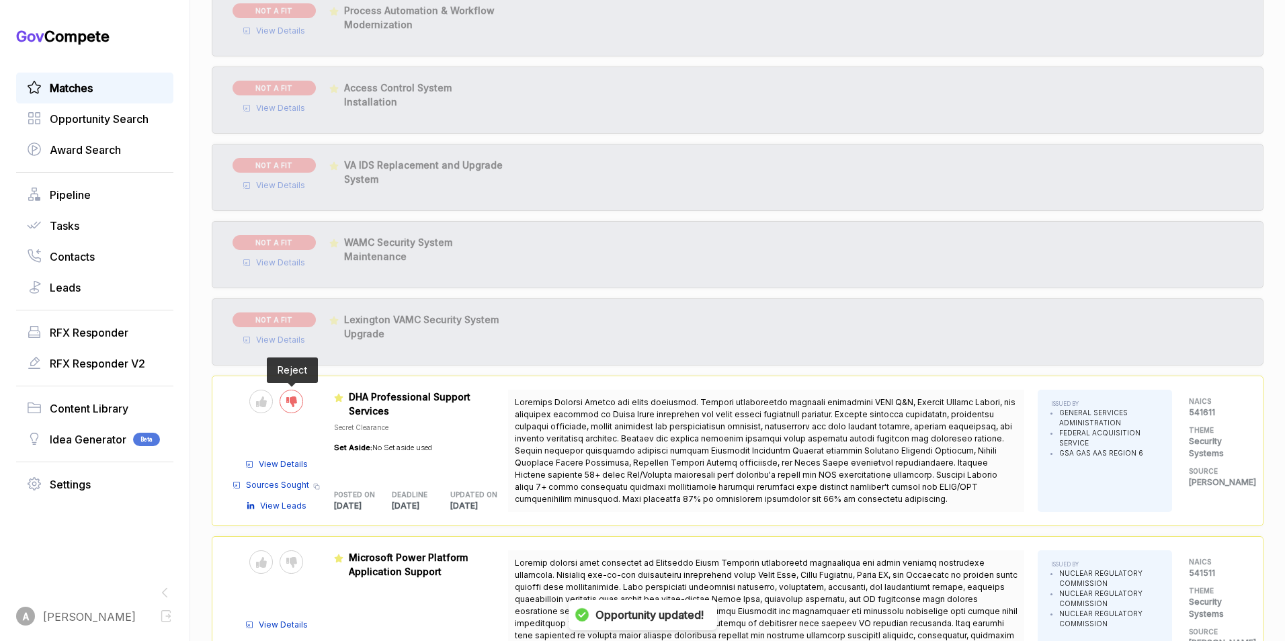
click at [291, 402] on icon at bounding box center [291, 401] width 11 height 11
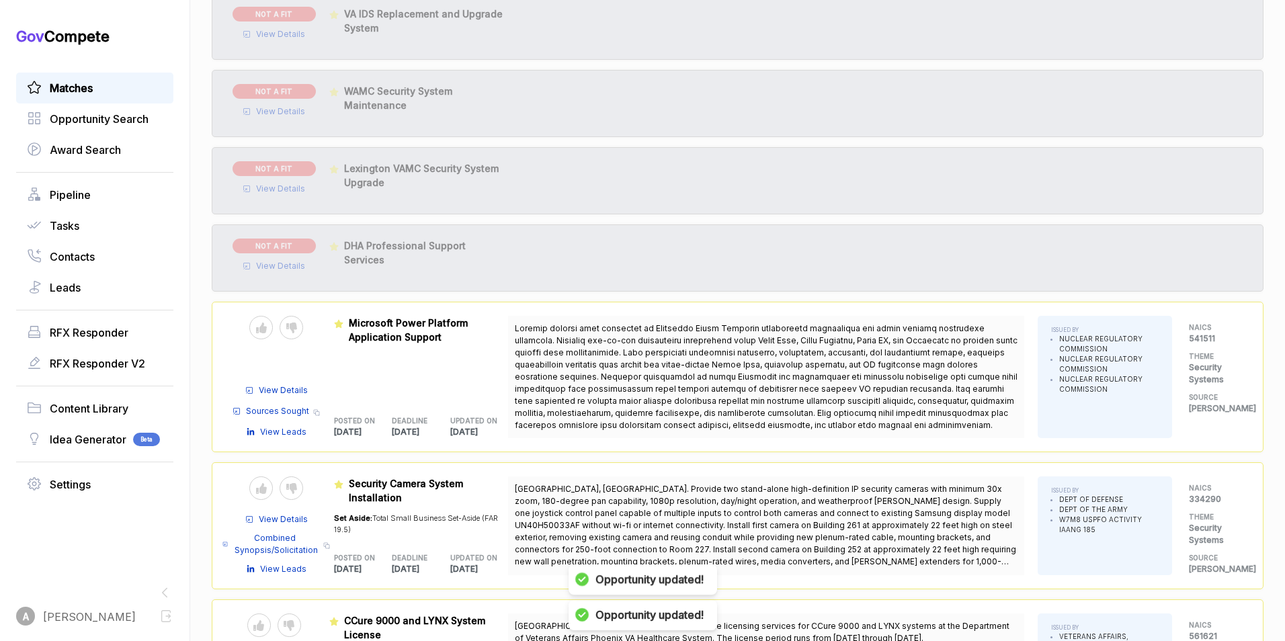
scroll to position [2873, 0]
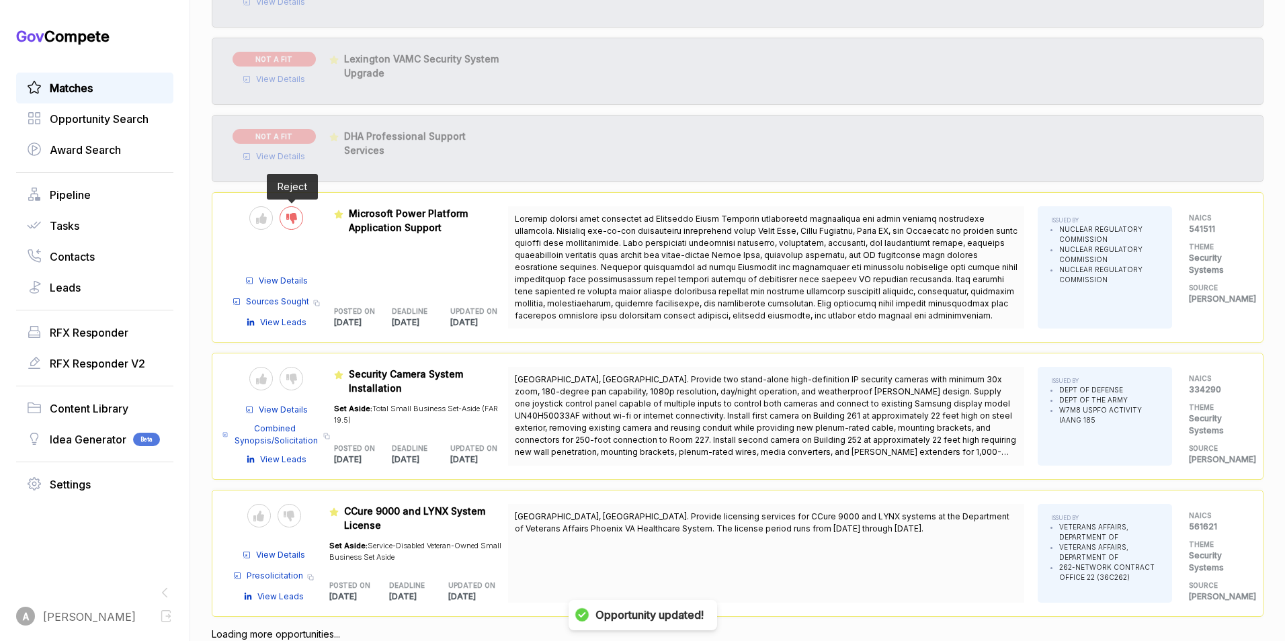
click at [294, 213] on icon at bounding box center [291, 218] width 11 height 11
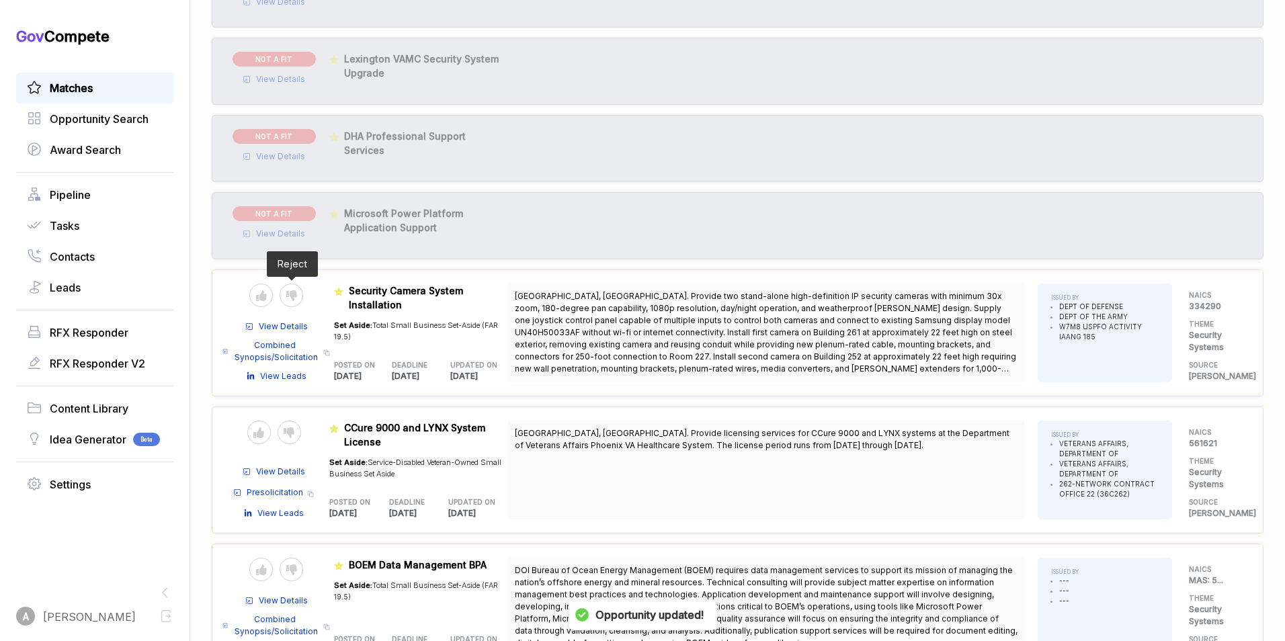
click at [287, 376] on span "View Leads" at bounding box center [283, 376] width 46 height 12
click at [287, 298] on icon at bounding box center [291, 295] width 11 height 11
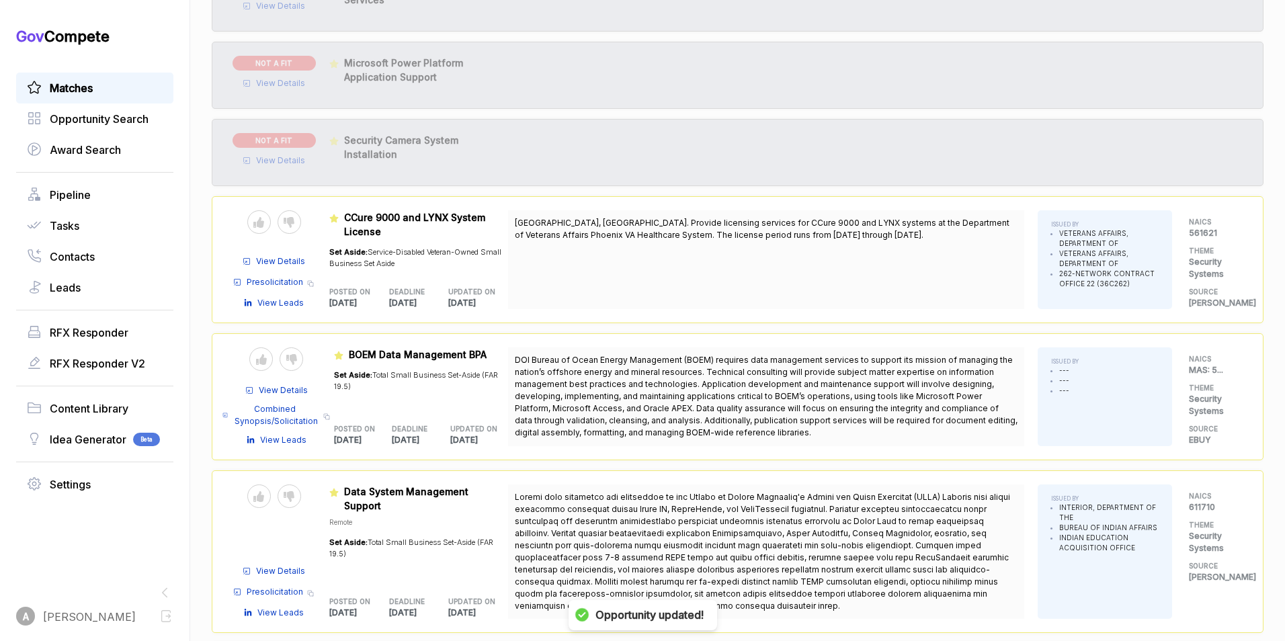
scroll to position [3025, 0]
click at [291, 216] on icon at bounding box center [289, 221] width 11 height 11
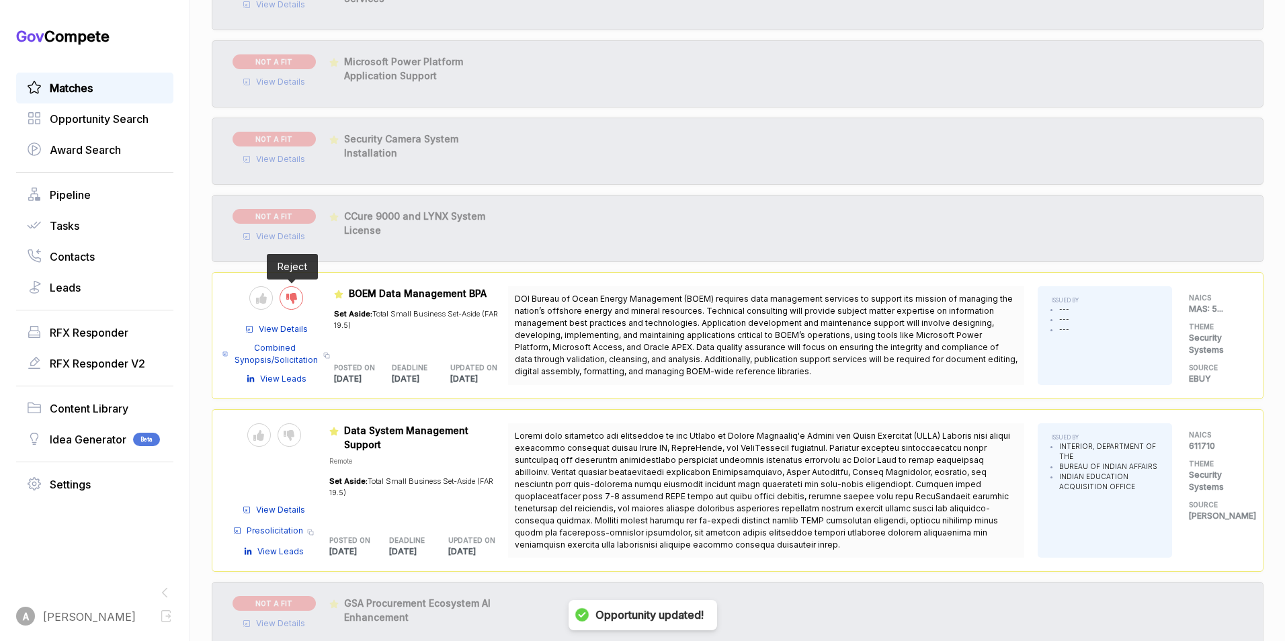
click at [293, 296] on icon at bounding box center [291, 298] width 11 height 11
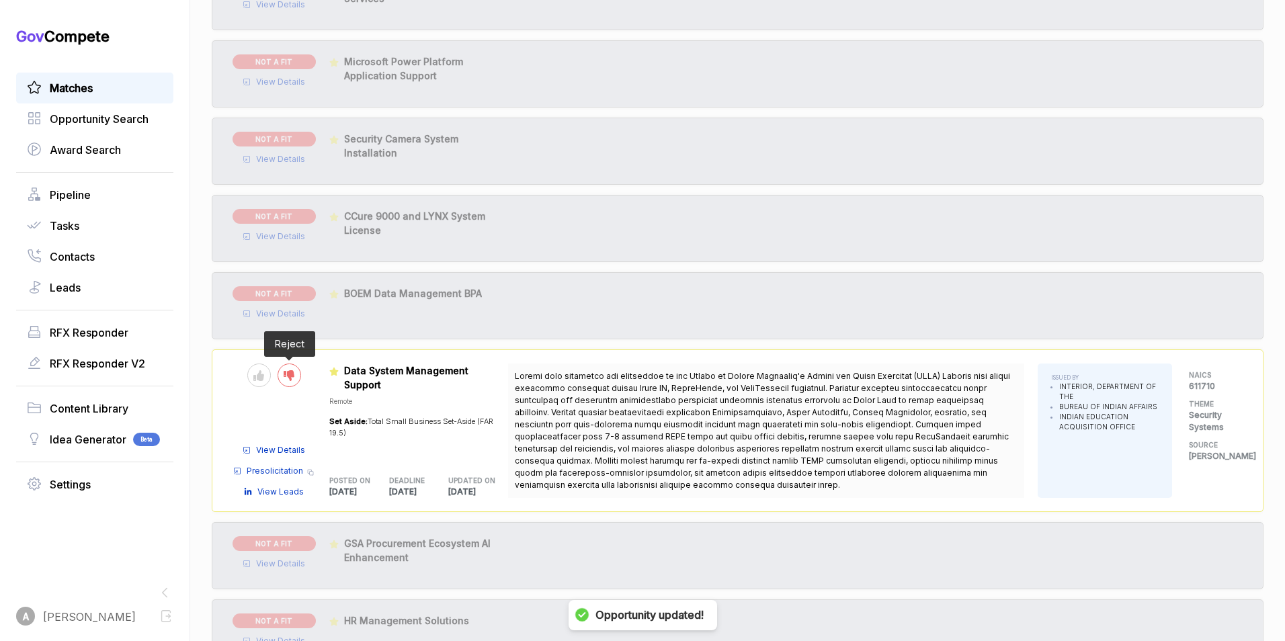
click at [299, 380] on div at bounding box center [289, 375] width 24 height 24
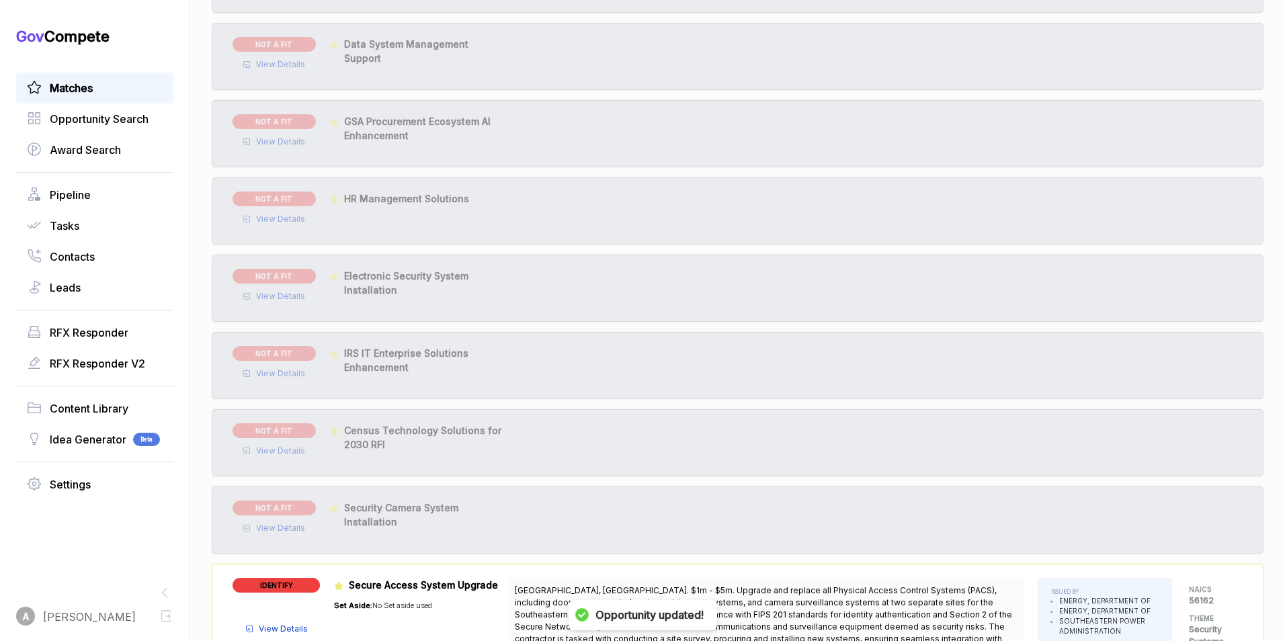
scroll to position [3502, 0]
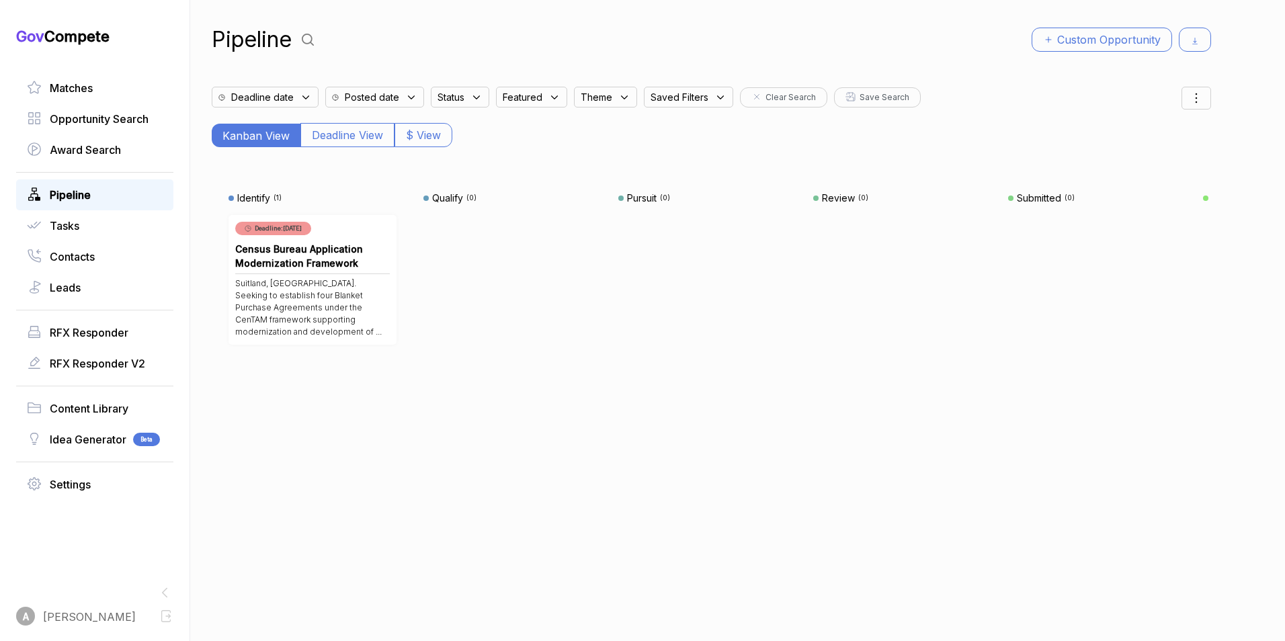
click at [318, 284] on div "Suitland, [GEOGRAPHIC_DATA]. Seeking to establish four Blanket Purchase Agreeme…" at bounding box center [312, 307] width 155 height 60
click at [76, 88] on span "Matches" at bounding box center [71, 88] width 43 height 16
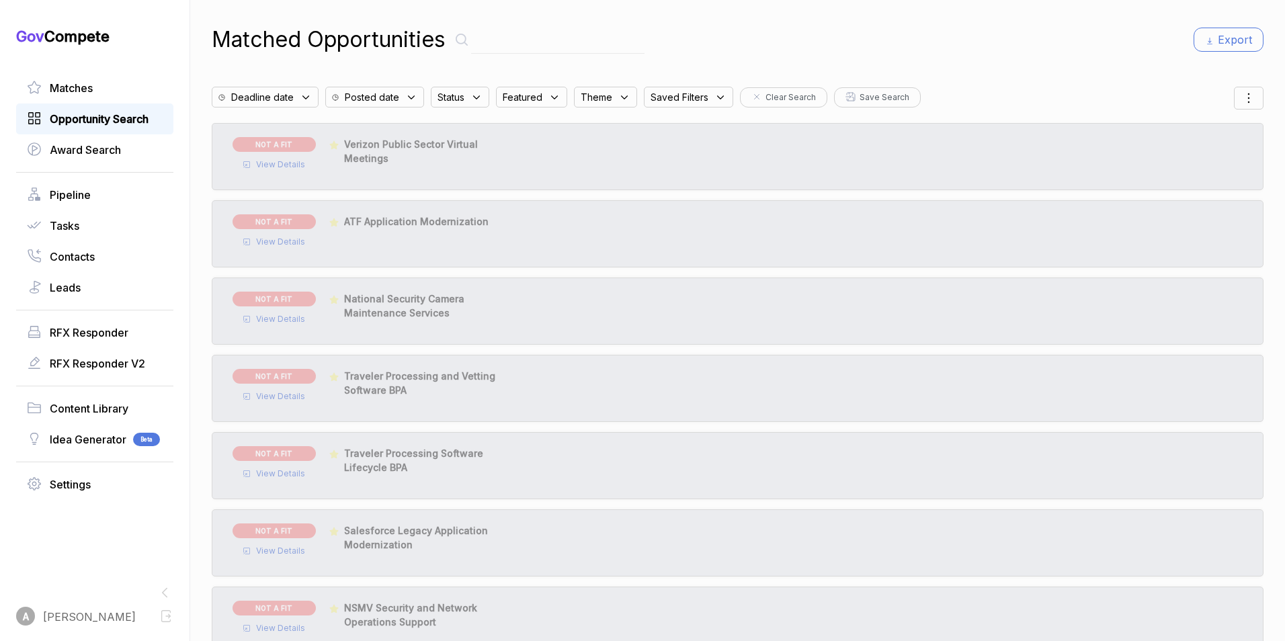
click at [91, 116] on span "Opportunity Search" at bounding box center [99, 119] width 99 height 16
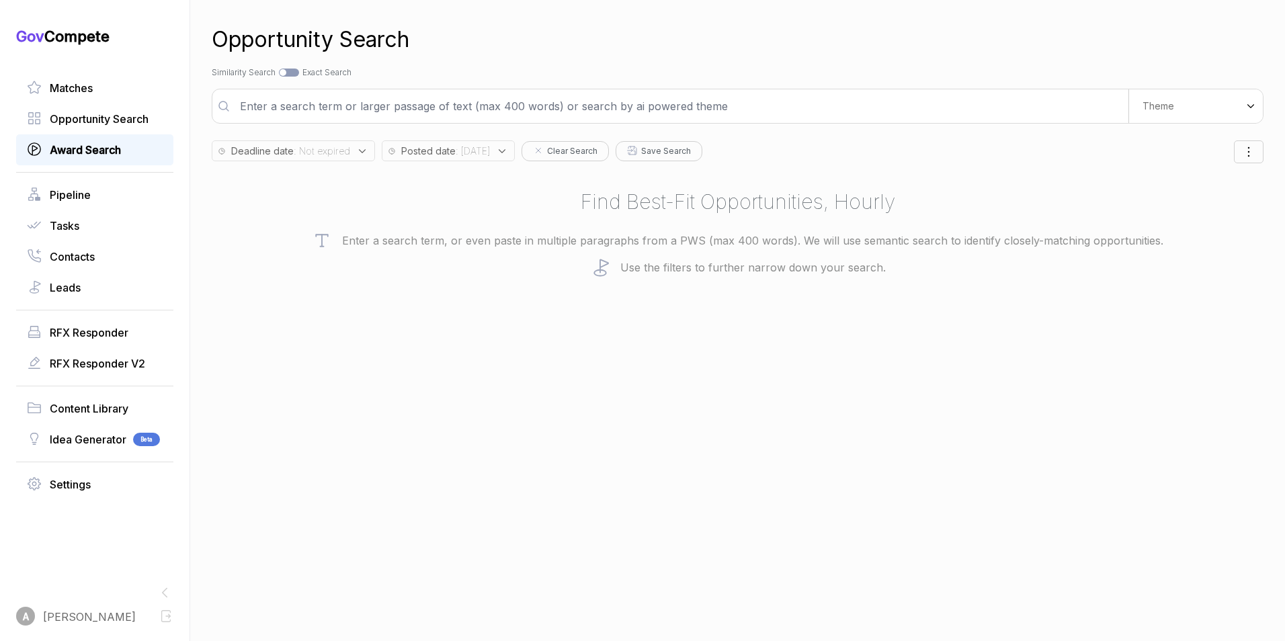
click at [96, 162] on div "Award Search" at bounding box center [94, 149] width 157 height 31
